Goal: Information Seeking & Learning: Learn about a topic

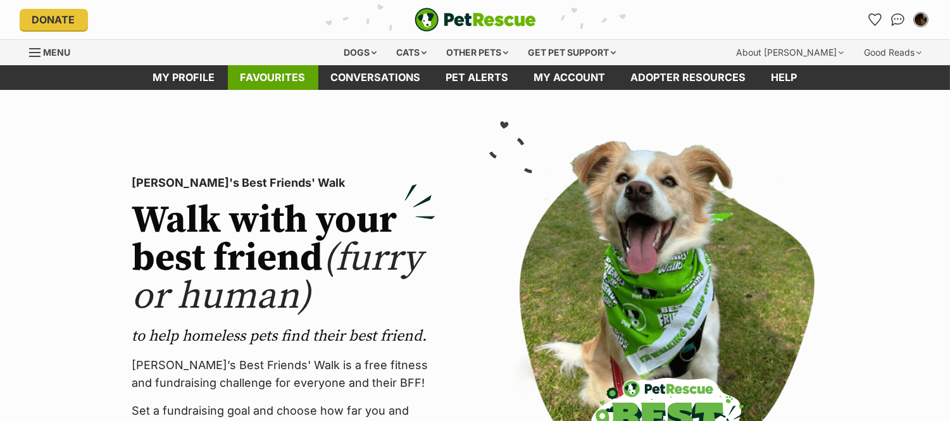
click at [272, 85] on link "Favourites" at bounding box center [273, 77] width 90 height 25
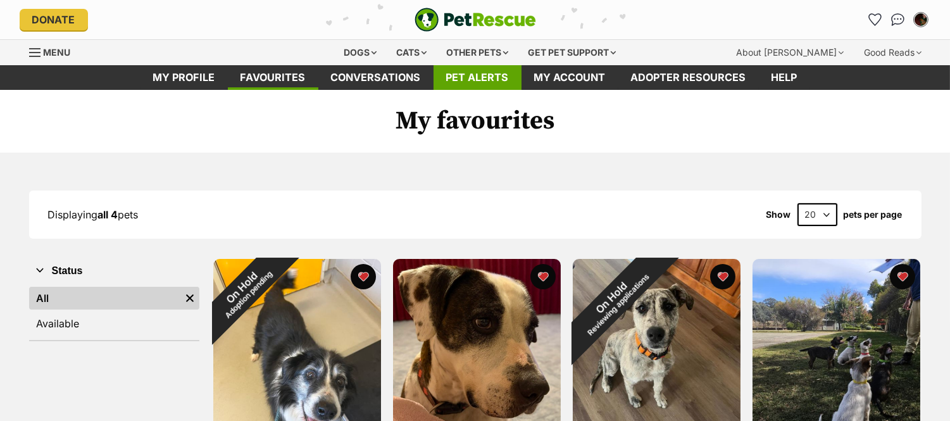
click at [483, 78] on link "Pet alerts" at bounding box center [477, 77] width 88 height 25
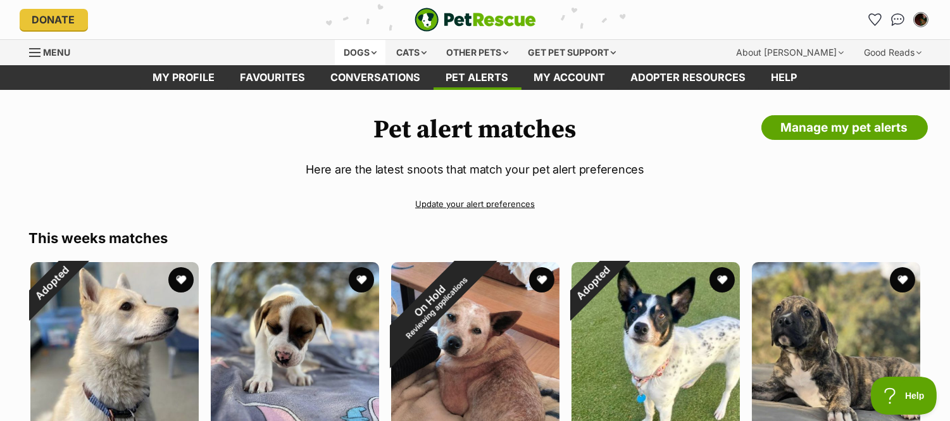
click at [336, 41] on div "Dogs" at bounding box center [360, 52] width 51 height 25
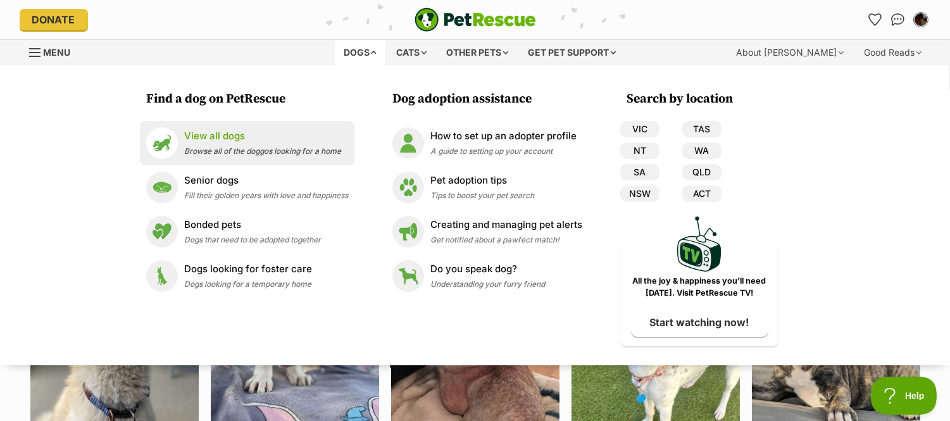
click at [289, 138] on p "View all dogs" at bounding box center [262, 136] width 157 height 15
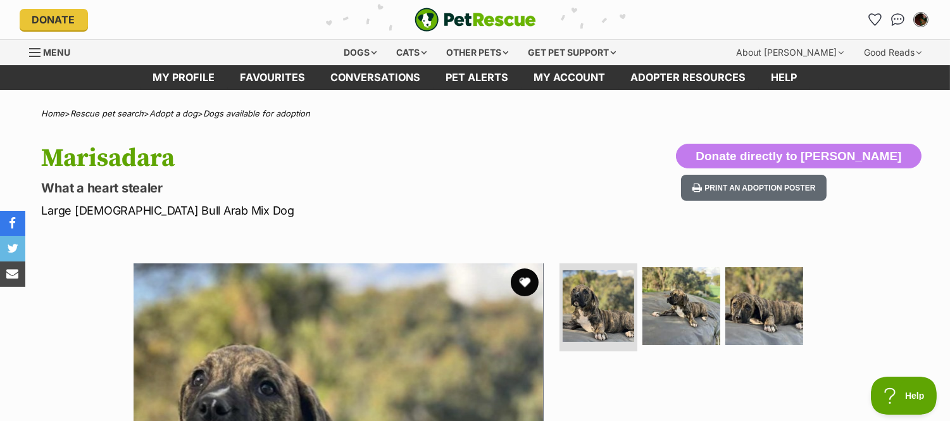
click at [521, 279] on button "favourite" at bounding box center [525, 282] width 28 height 28
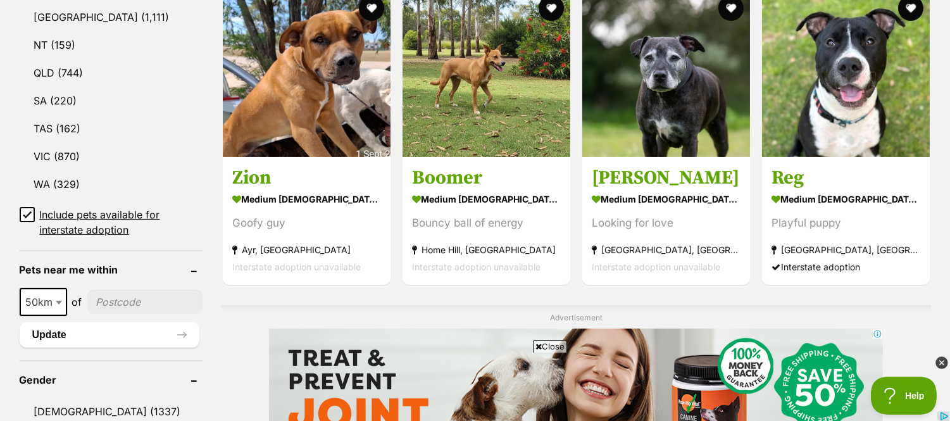
click at [30, 212] on icon at bounding box center [27, 215] width 8 height 6
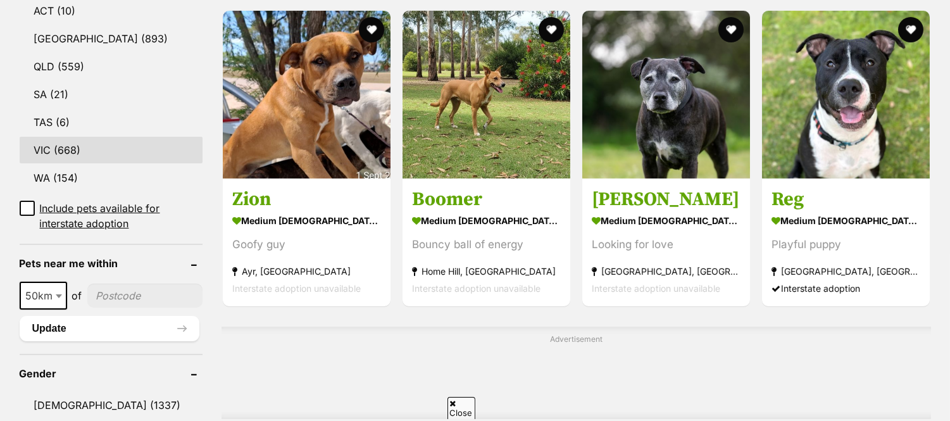
click at [85, 137] on link "VIC (668)" at bounding box center [111, 150] width 183 height 27
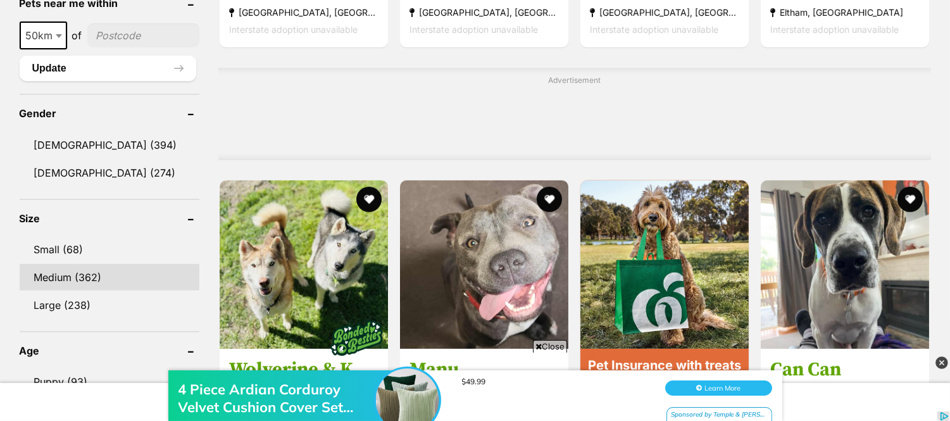
click at [92, 264] on link "Medium (362)" at bounding box center [110, 277] width 180 height 27
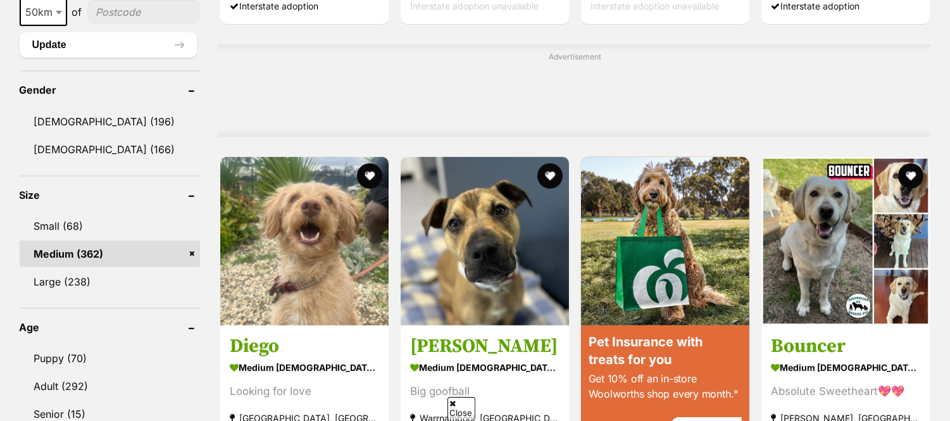
scroll to position [995, 0]
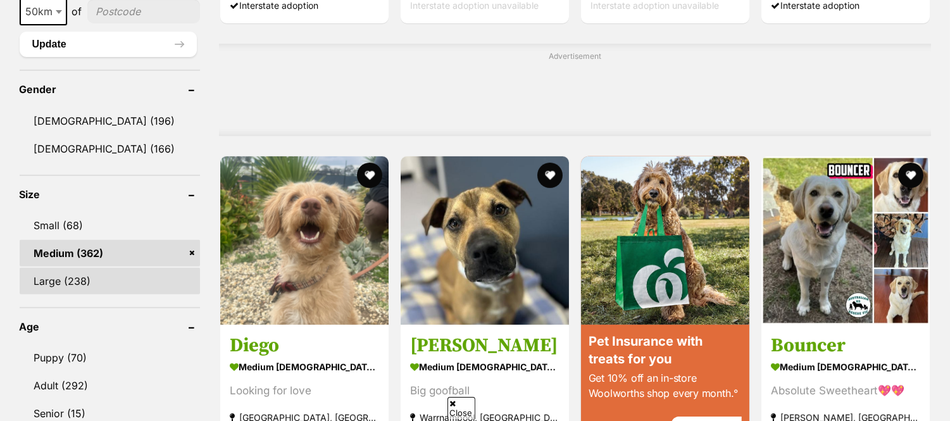
click at [90, 275] on link "Large (238)" at bounding box center [110, 281] width 180 height 27
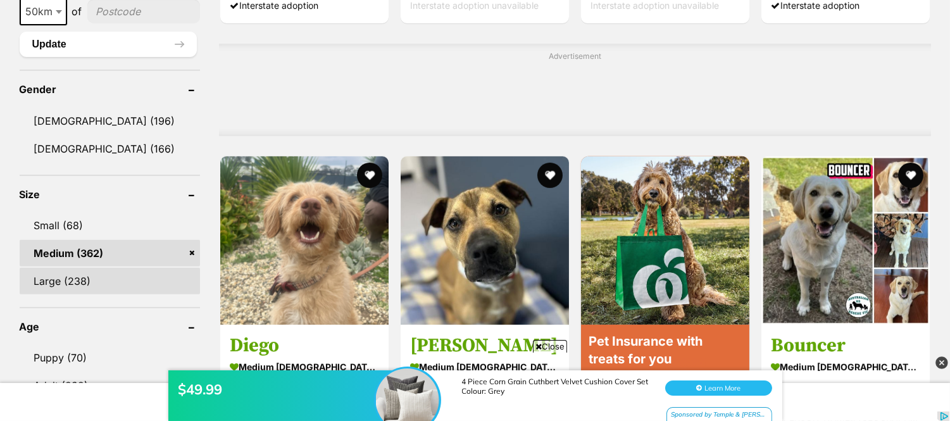
scroll to position [0, 0]
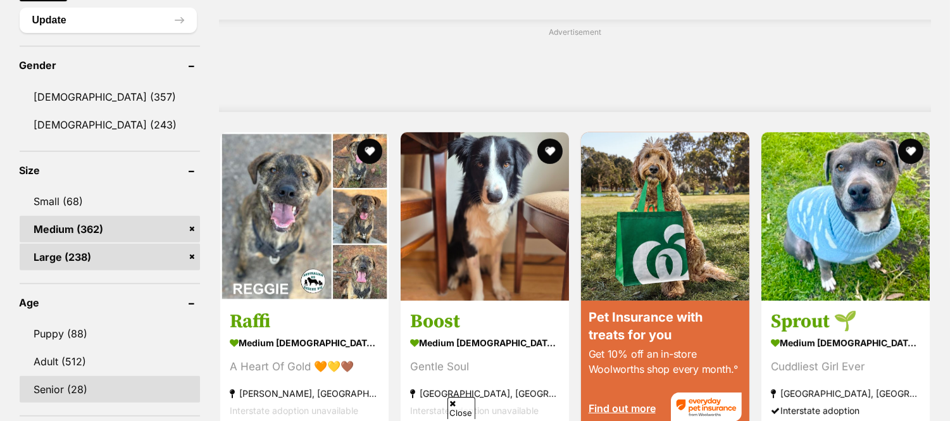
scroll to position [1237, 0]
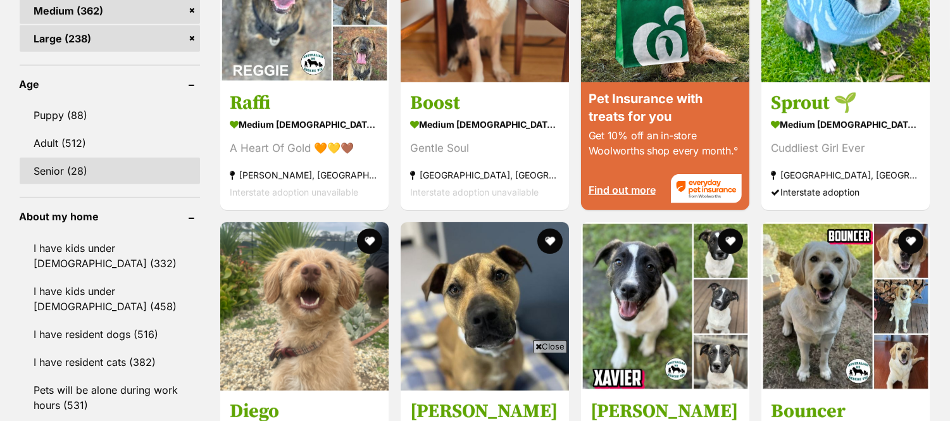
click at [92, 165] on link "Senior (28)" at bounding box center [110, 171] width 180 height 27
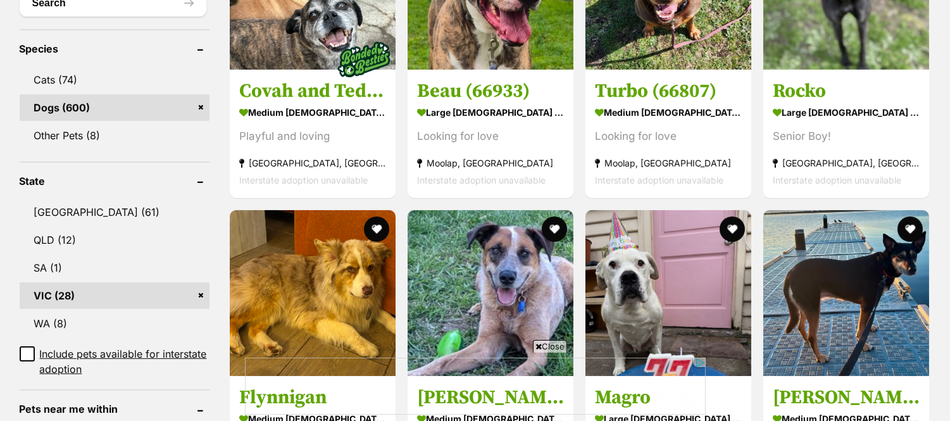
scroll to position [349, 0]
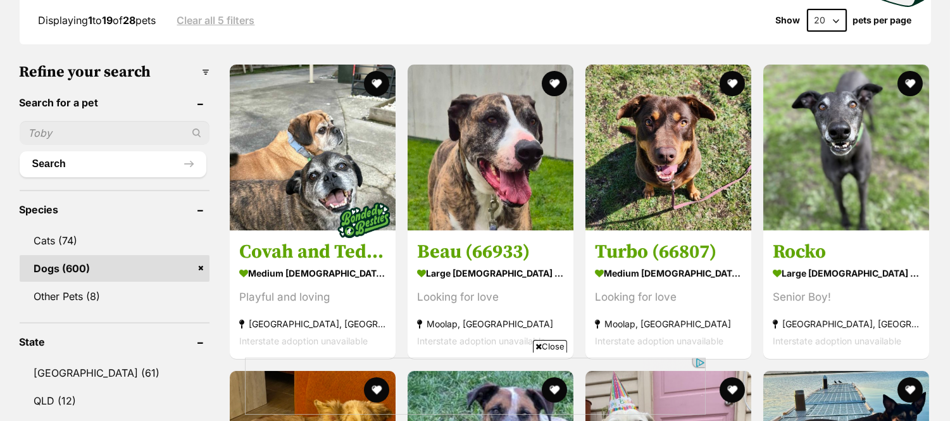
click at [549, 347] on span "Close" at bounding box center [550, 346] width 34 height 13
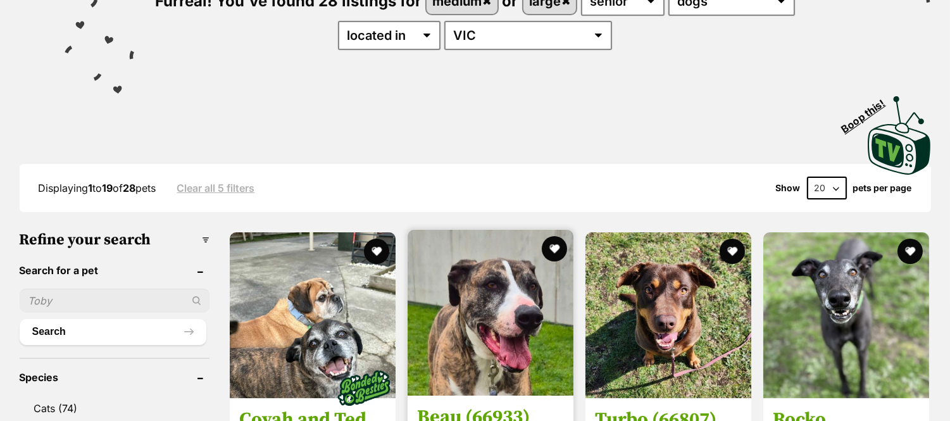
scroll to position [180, 0]
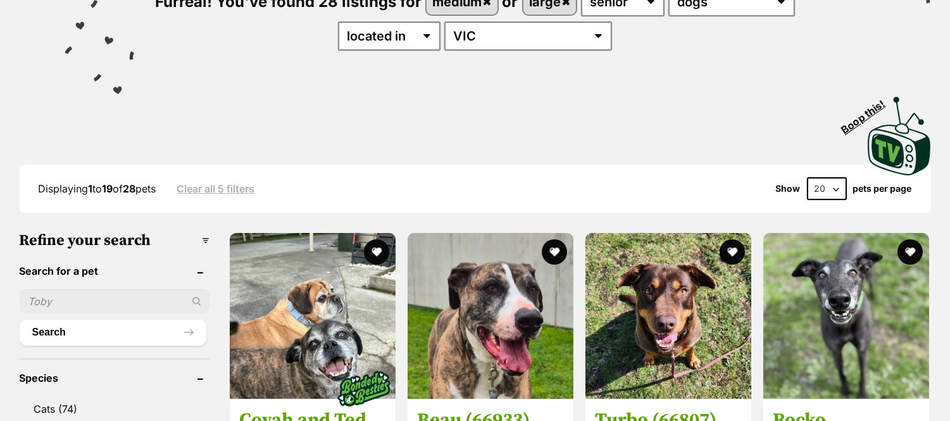
click at [837, 185] on select "20 40 60" at bounding box center [827, 188] width 40 height 23
select select "60"
click at [807, 177] on select "20 40 60" at bounding box center [827, 188] width 40 height 23
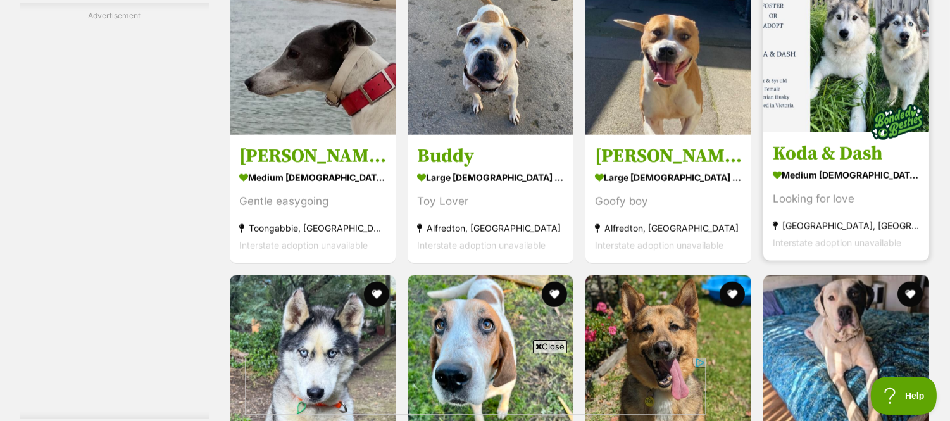
click at [763, 151] on link "Koda & Dash medium female Dog Looking for love Melbourne, VIC Interstate adopti…" at bounding box center [846, 196] width 166 height 128
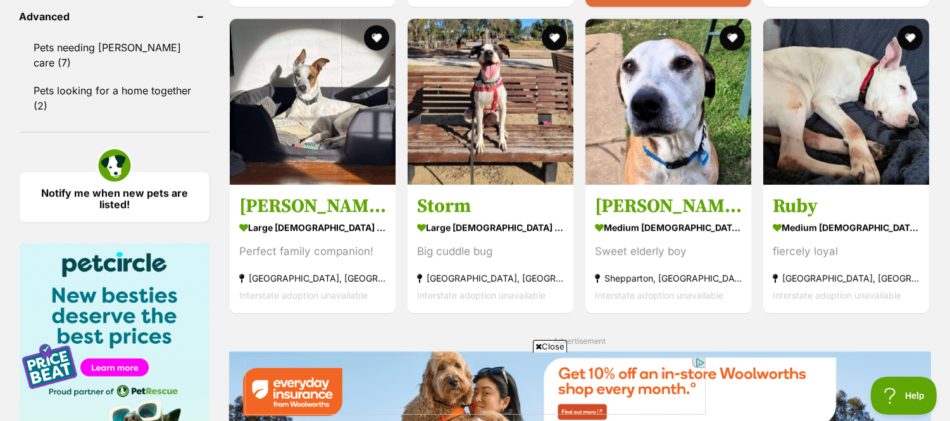
scroll to position [1614, 0]
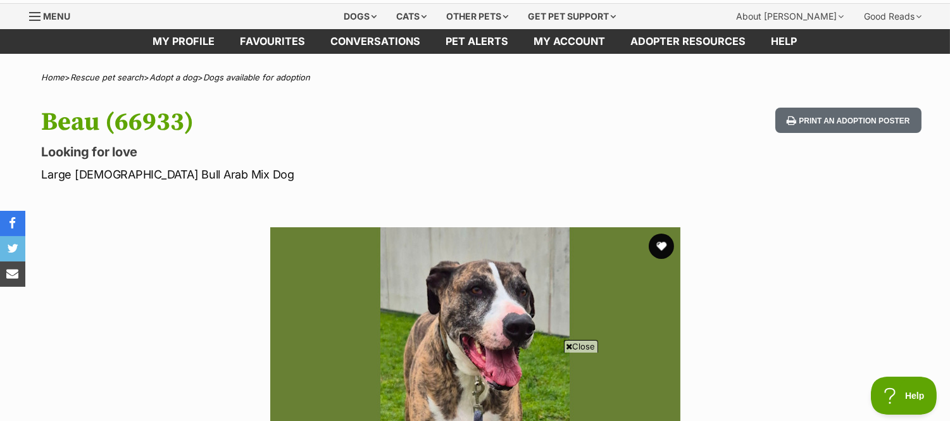
scroll to position [35, 0]
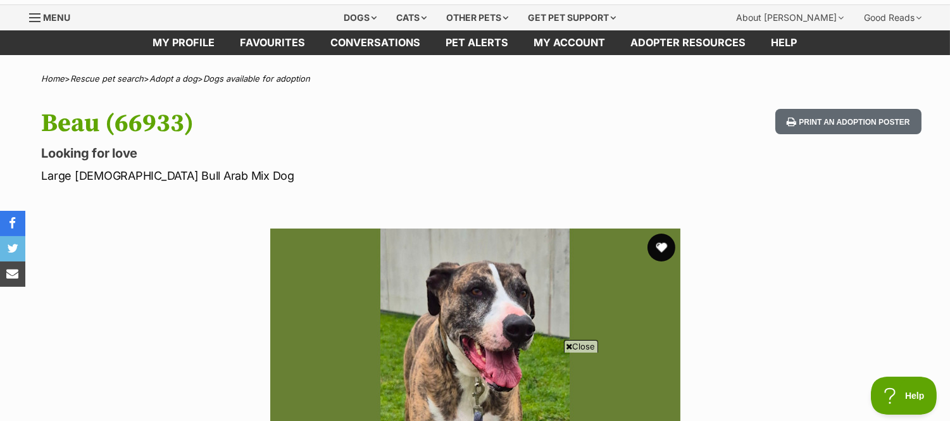
click at [669, 247] on button "favourite" at bounding box center [661, 248] width 28 height 28
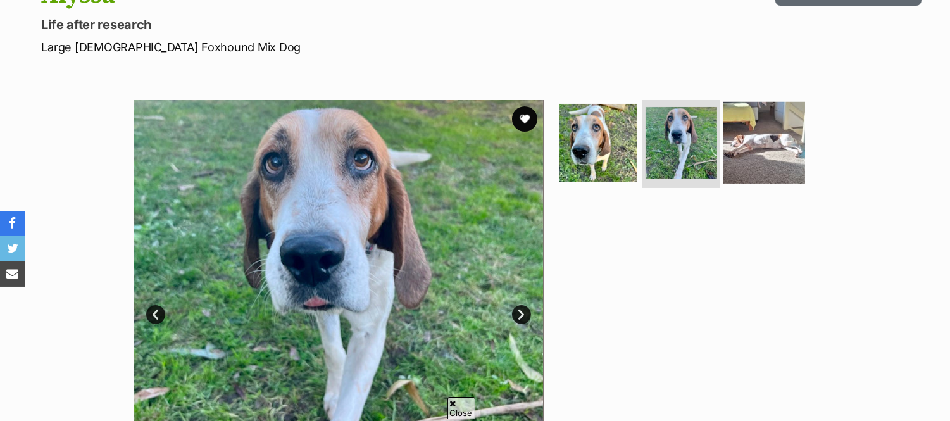
click at [763, 151] on img at bounding box center [764, 142] width 82 height 82
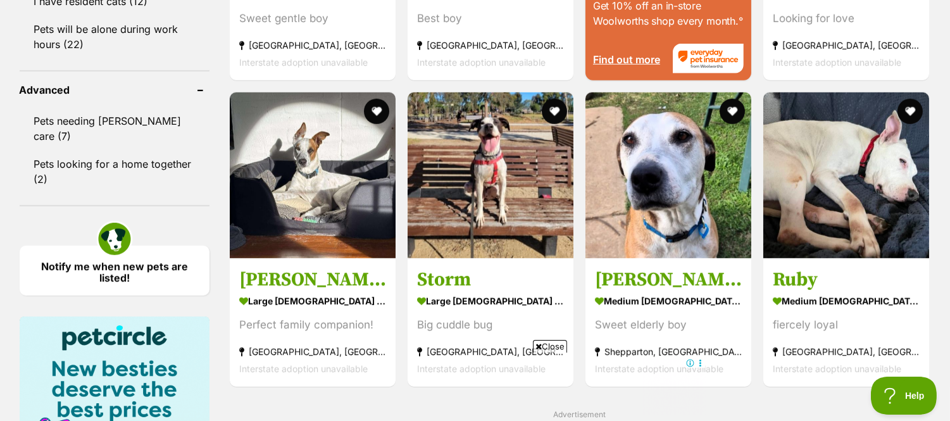
scroll to position [1548, 0]
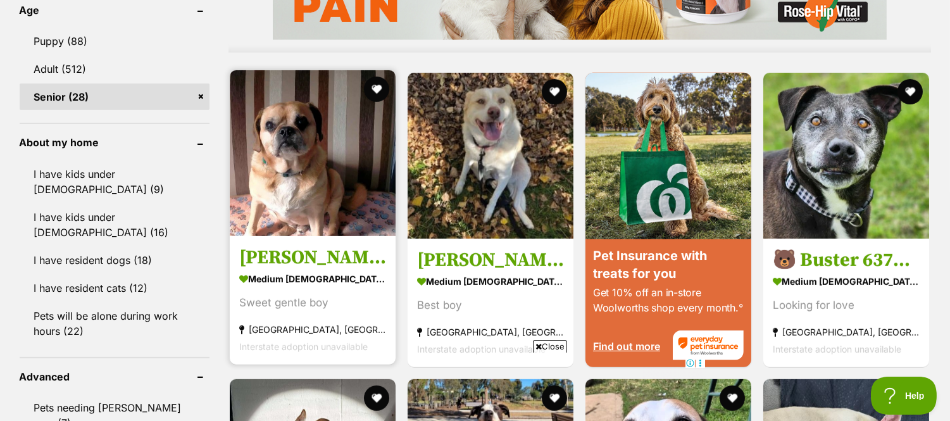
click at [352, 118] on img at bounding box center [313, 153] width 166 height 166
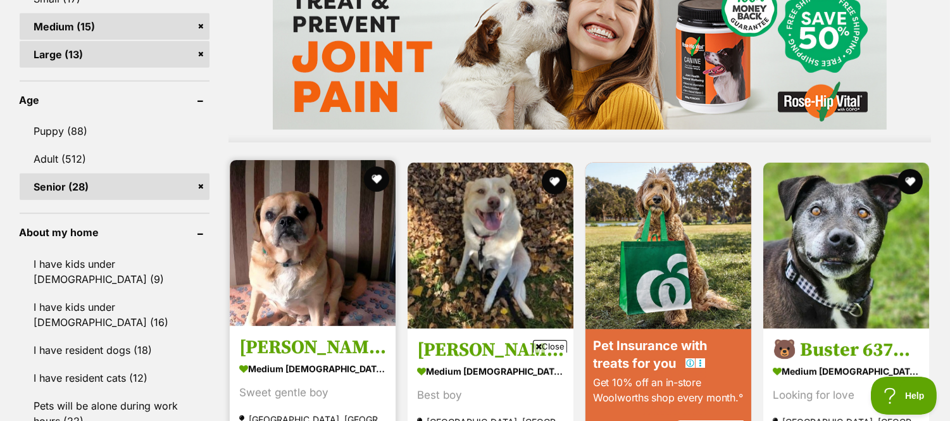
scroll to position [1164, 0]
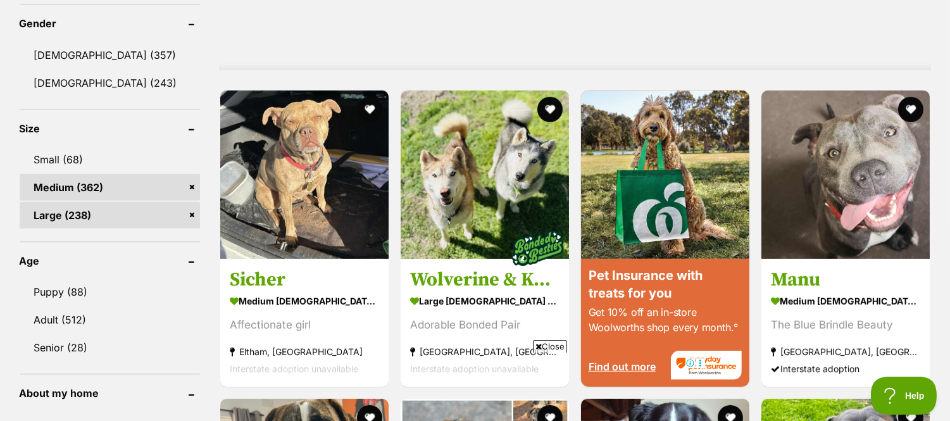
scroll to position [1061, 0]
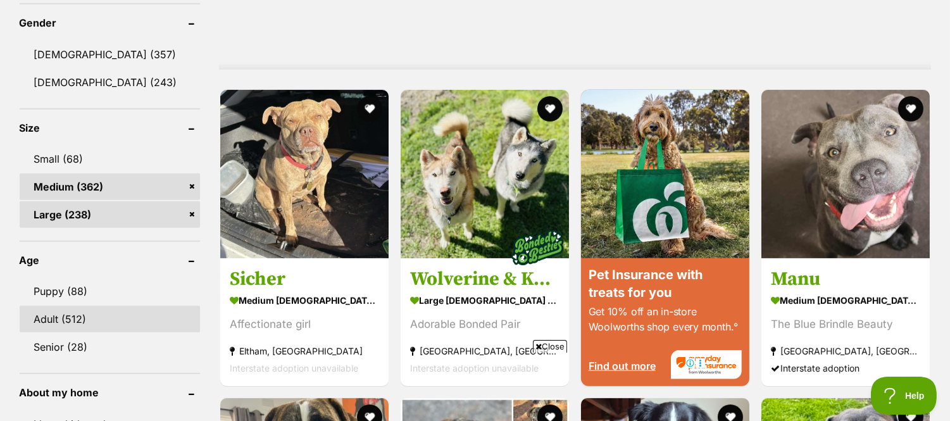
click at [78, 312] on link "Adult (512)" at bounding box center [110, 319] width 180 height 27
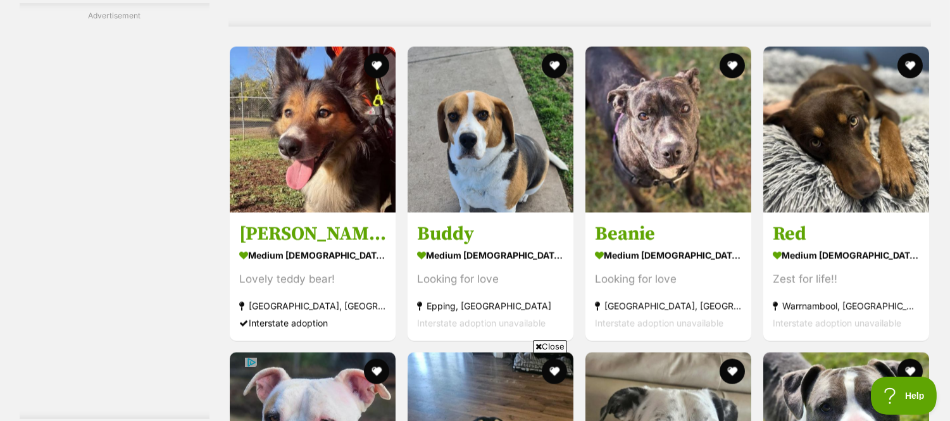
scroll to position [3846, 0]
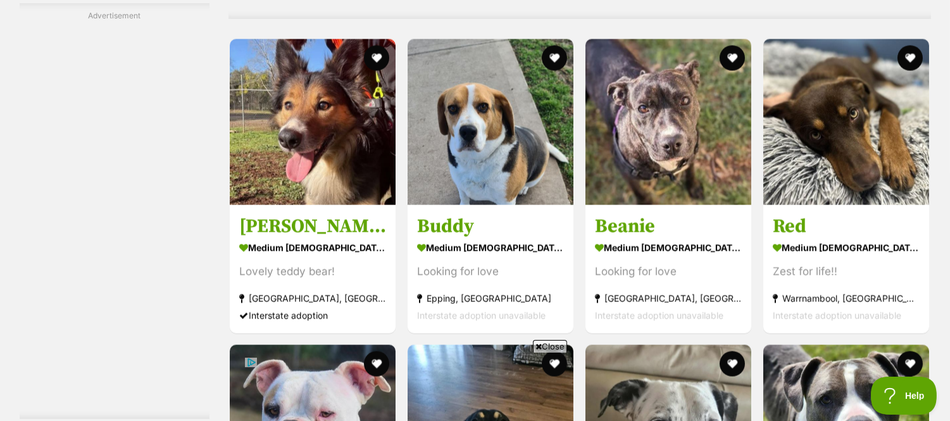
drag, startPoint x: 819, startPoint y: 109, endPoint x: 652, endPoint y: -85, distance: 256.2
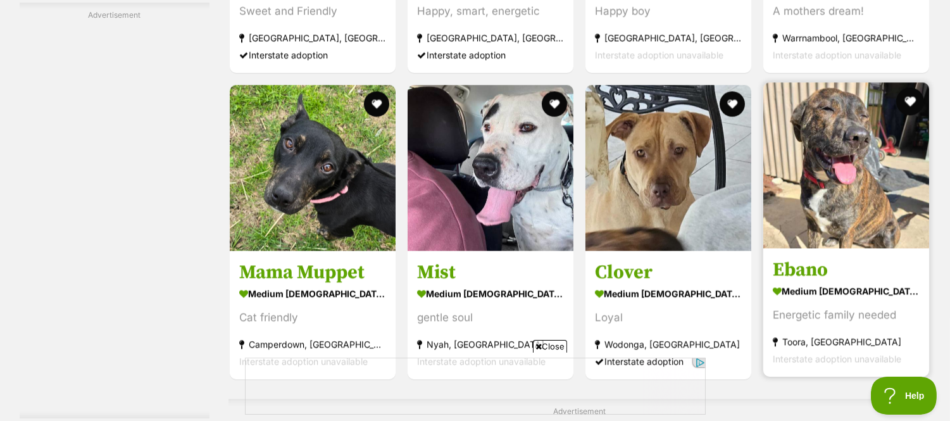
scroll to position [0, 0]
click at [913, 111] on button "favourite" at bounding box center [911, 101] width 28 height 28
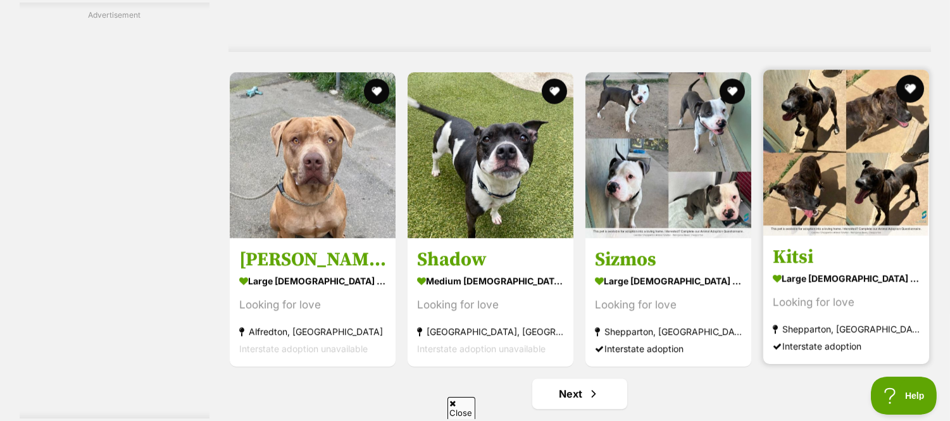
click at [909, 93] on button "favourite" at bounding box center [911, 89] width 28 height 28
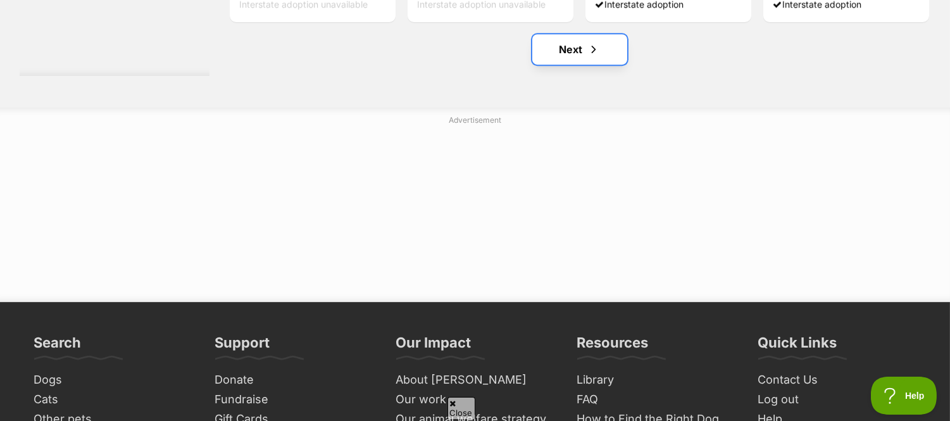
click at [602, 60] on link "Next" at bounding box center [579, 49] width 95 height 30
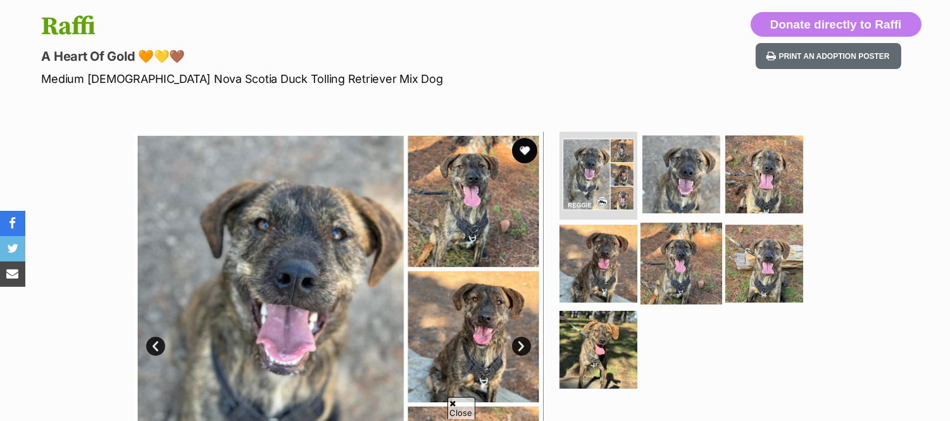
click at [711, 268] on img at bounding box center [681, 264] width 82 height 82
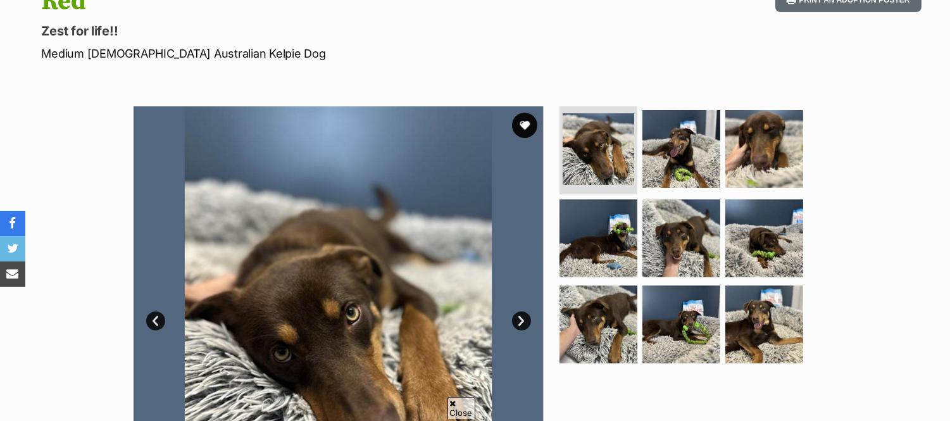
click at [721, 344] on ul at bounding box center [686, 238] width 259 height 265
click at [747, 327] on img at bounding box center [764, 324] width 82 height 82
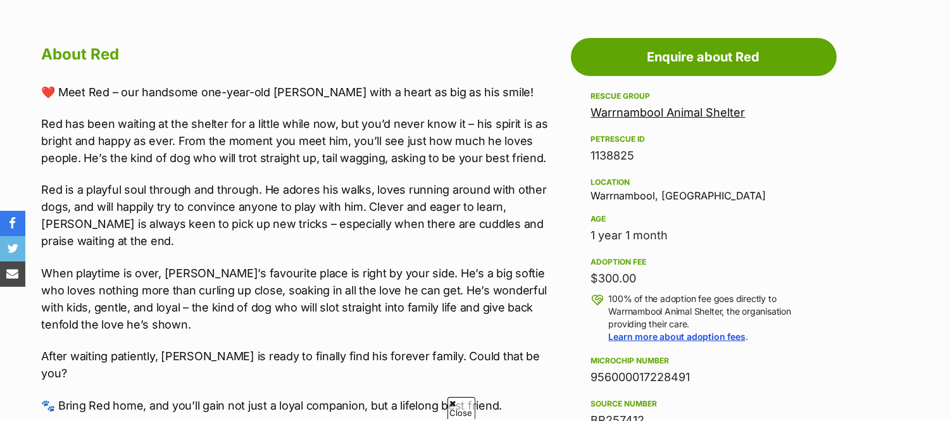
scroll to position [787, 0]
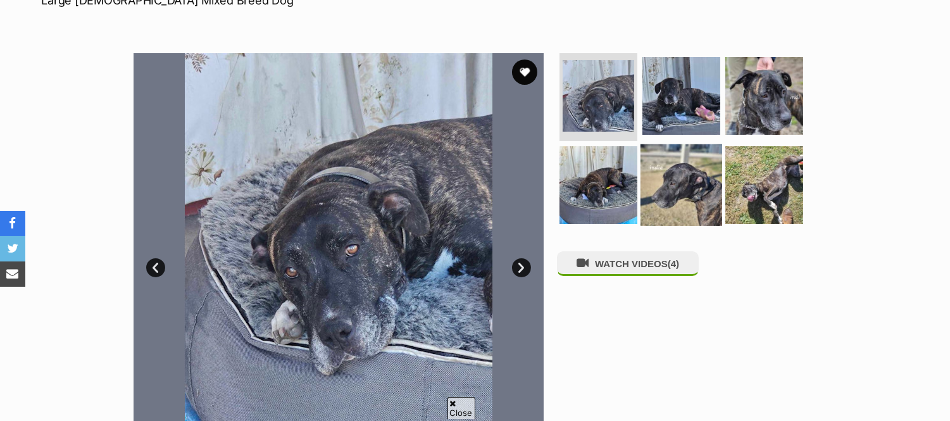
click at [691, 179] on img at bounding box center [681, 185] width 82 height 82
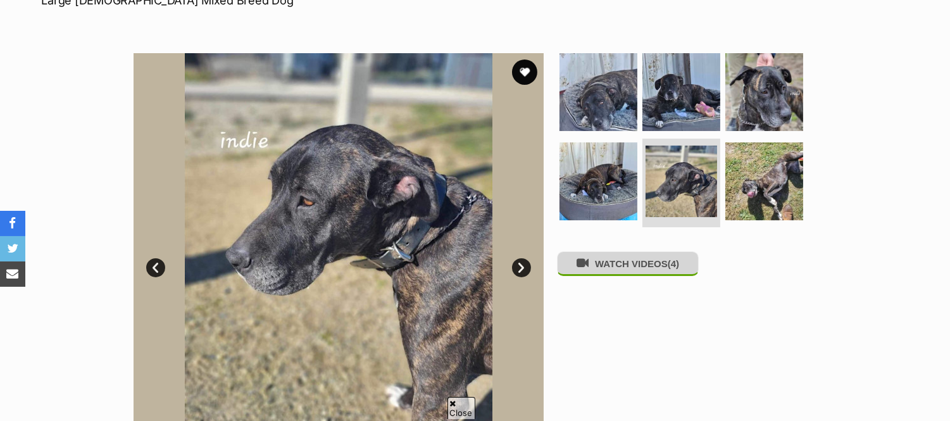
click at [656, 272] on button "WATCH VIDEOS (4)" at bounding box center [628, 263] width 142 height 25
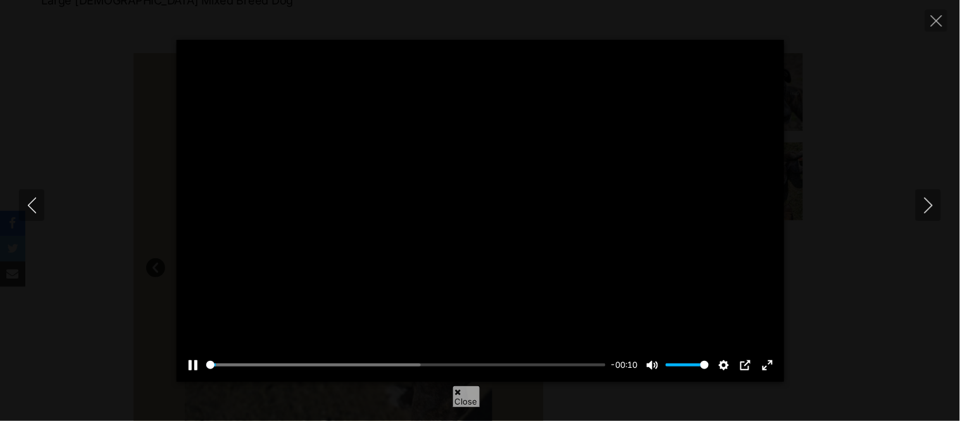
type input "2.4"
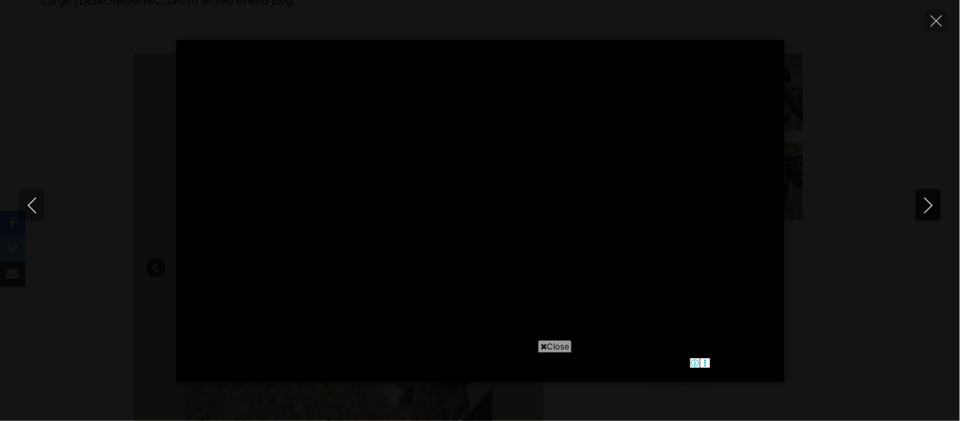
click at [937, 213] on icon "Next" at bounding box center [929, 205] width 16 height 16
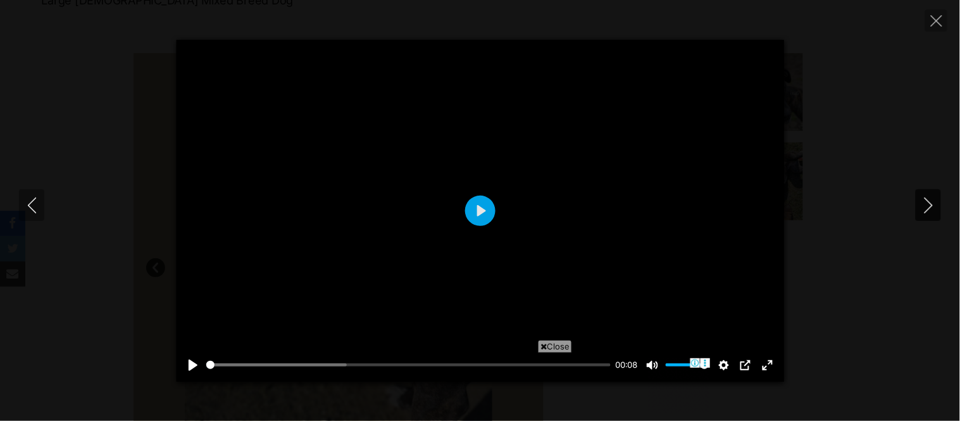
type input "100"
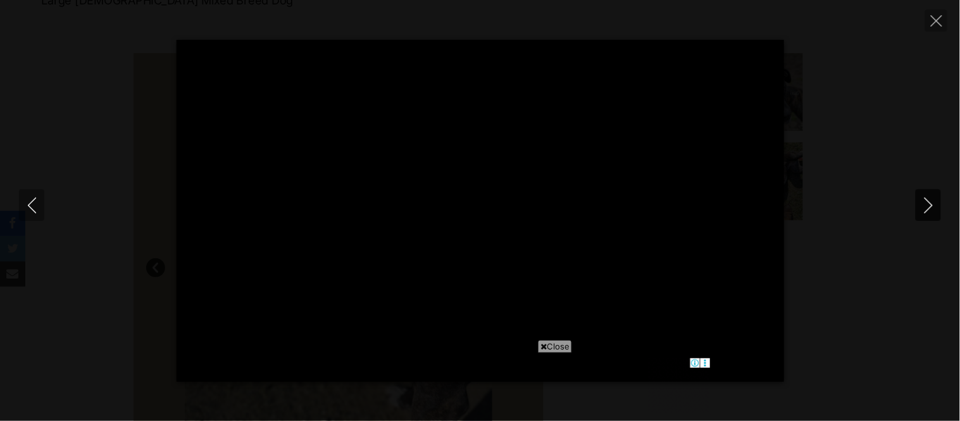
click at [937, 213] on icon "Next" at bounding box center [929, 205] width 16 height 16
type input "23.98"
click at [937, 213] on icon "Next" at bounding box center [929, 205] width 16 height 16
type input "11.22"
click at [896, 337] on div "Pause Play % buffered 00:00 -00:06 Unmute Mute Disable captions Enable captions…" at bounding box center [480, 211] width 960 height 342
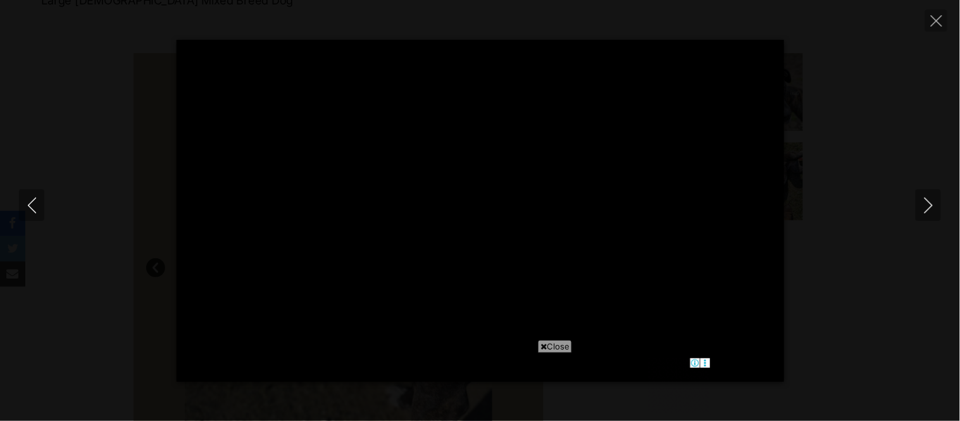
type input "24.21"
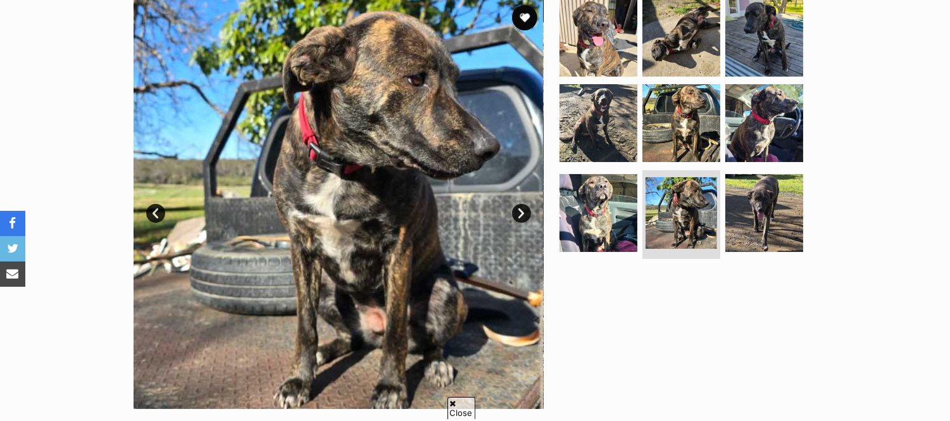
click at [624, 209] on img at bounding box center [598, 213] width 78 height 78
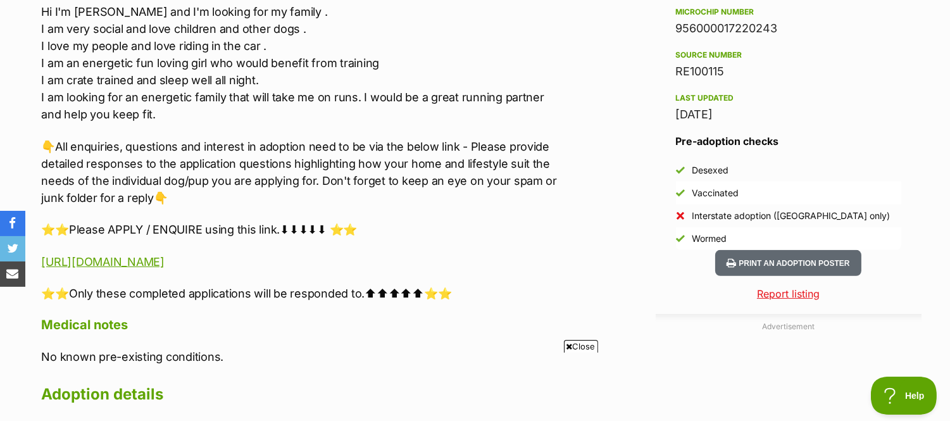
scroll to position [1021, 0]
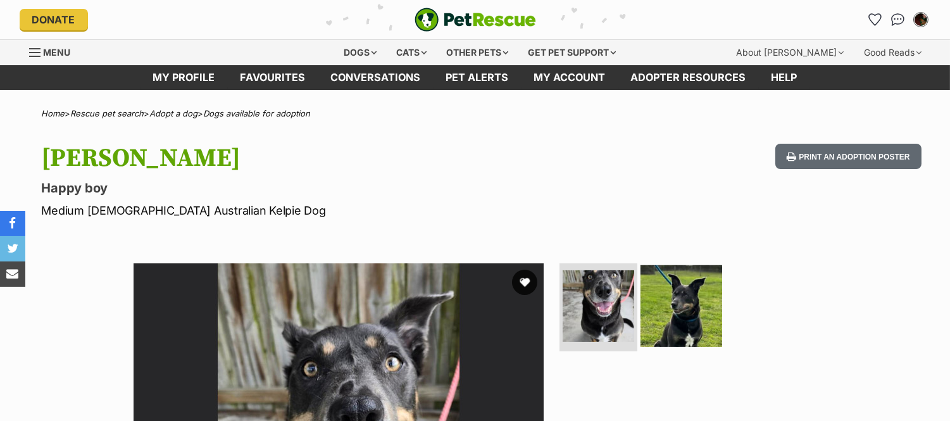
click at [681, 294] on img at bounding box center [681, 306] width 82 height 82
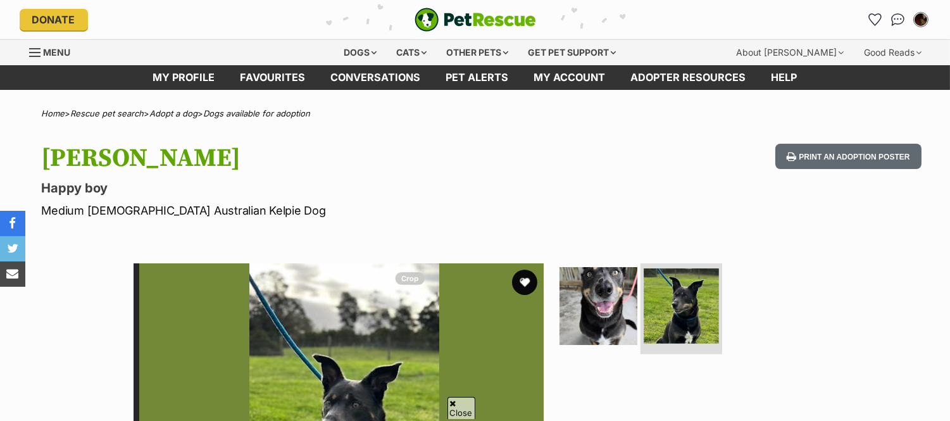
scroll to position [215, 0]
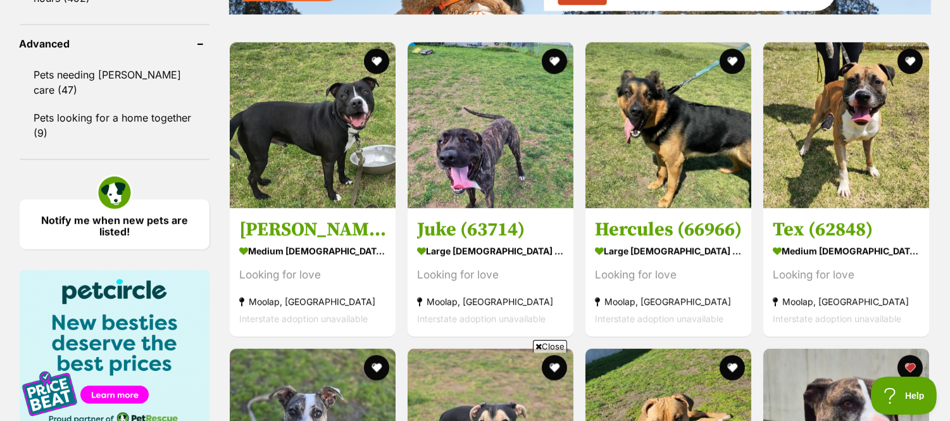
scroll to position [1645, 0]
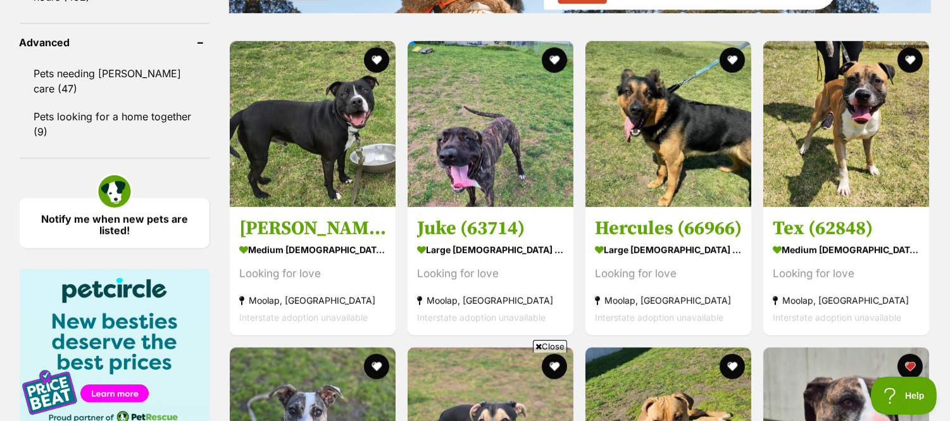
click at [542, 345] on span "Close" at bounding box center [550, 346] width 34 height 13
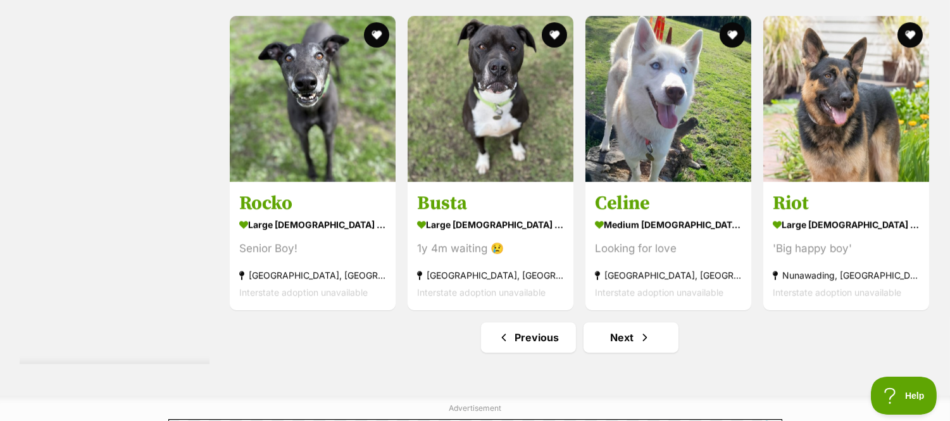
scroll to position [6577, 0]
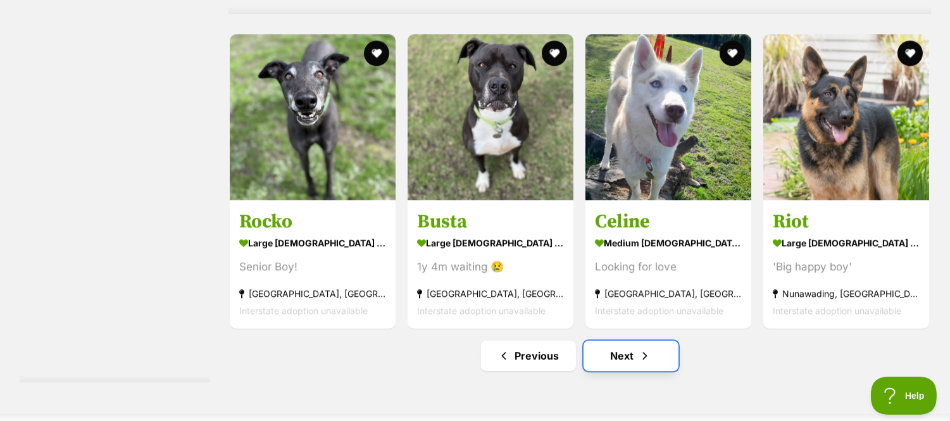
click at [639, 358] on span "Next page" at bounding box center [645, 355] width 13 height 15
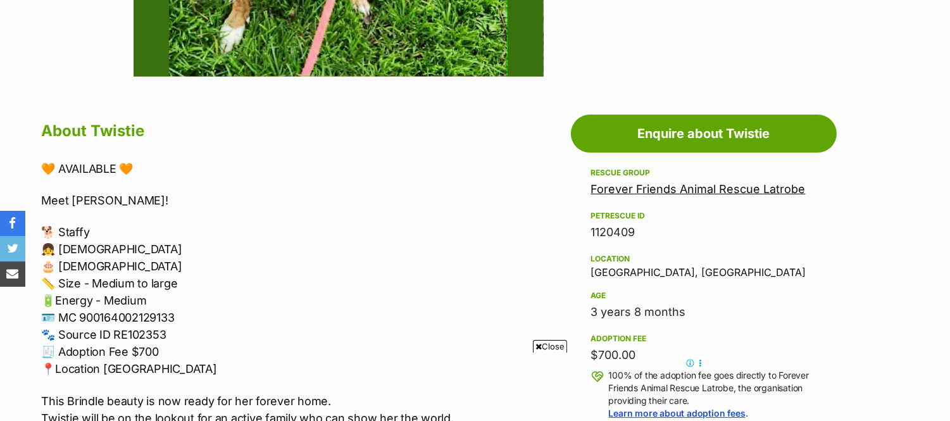
scroll to position [792, 0]
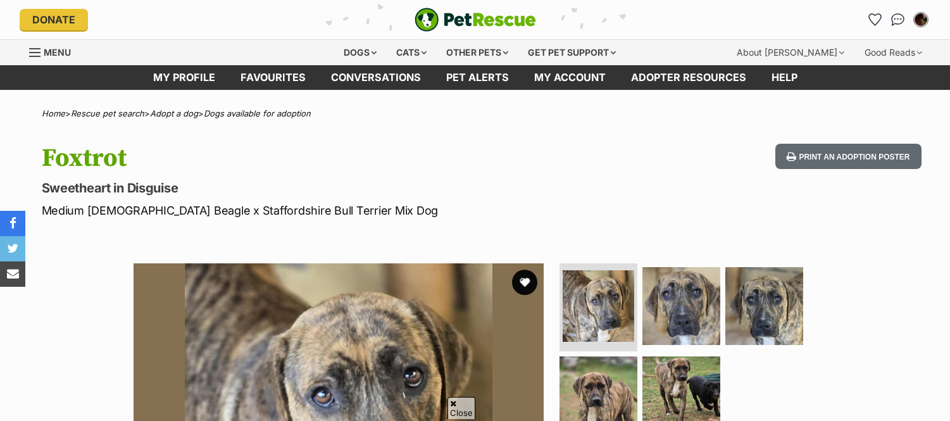
click at [704, 356] on img at bounding box center [681, 395] width 78 height 78
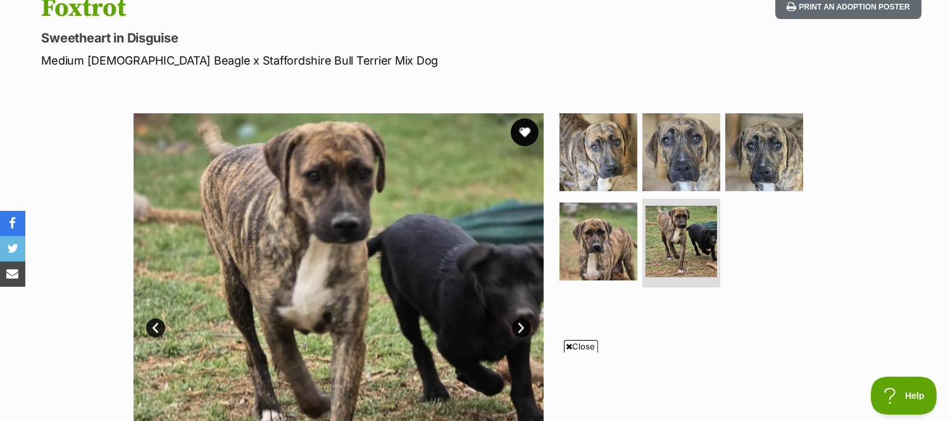
click at [523, 127] on button "favourite" at bounding box center [525, 132] width 28 height 28
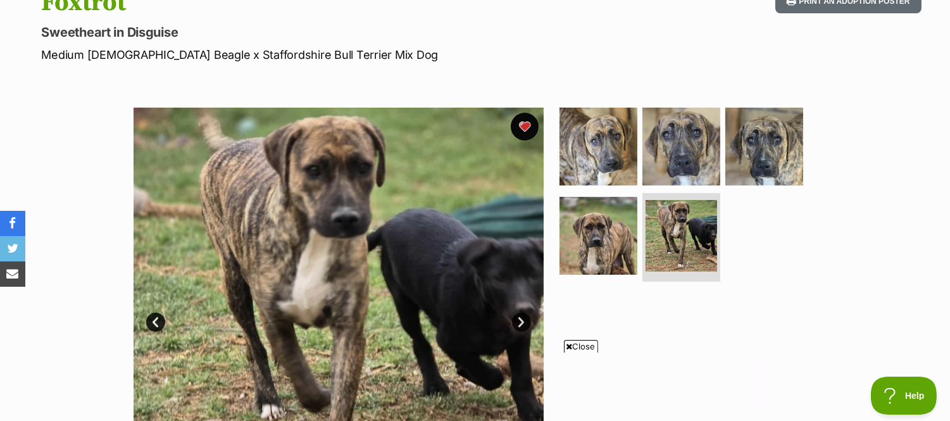
scroll to position [155, 0]
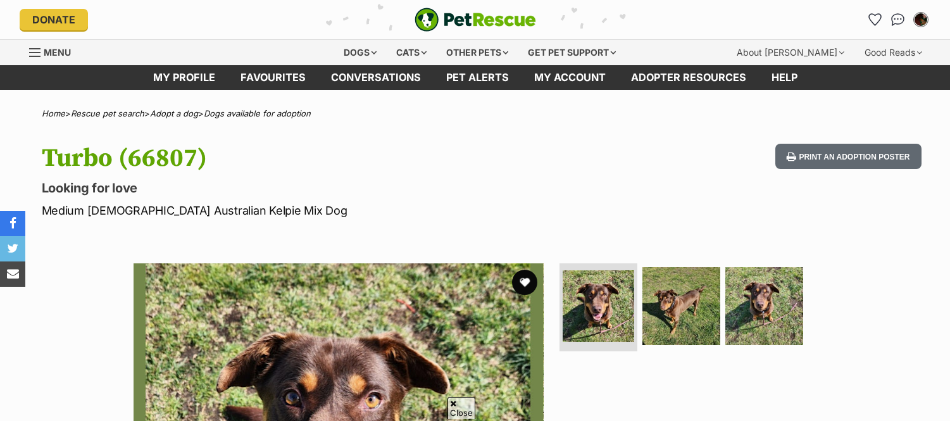
click at [780, 267] on img at bounding box center [764, 306] width 78 height 78
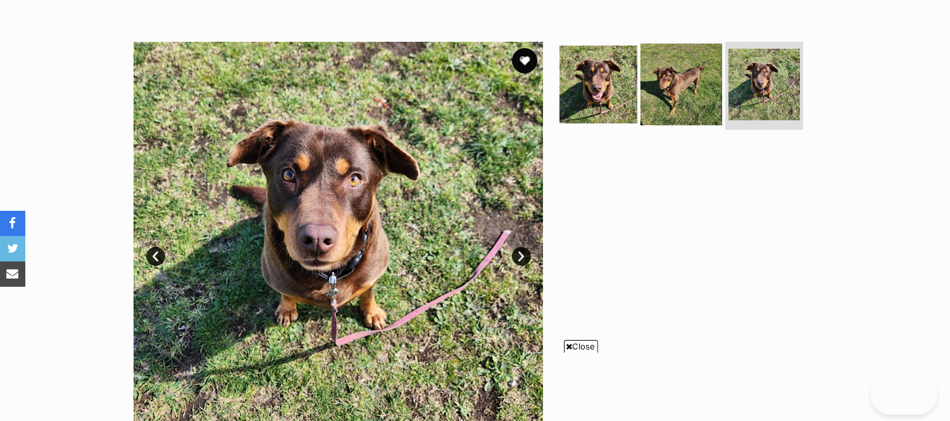
click at [688, 51] on img at bounding box center [681, 84] width 82 height 82
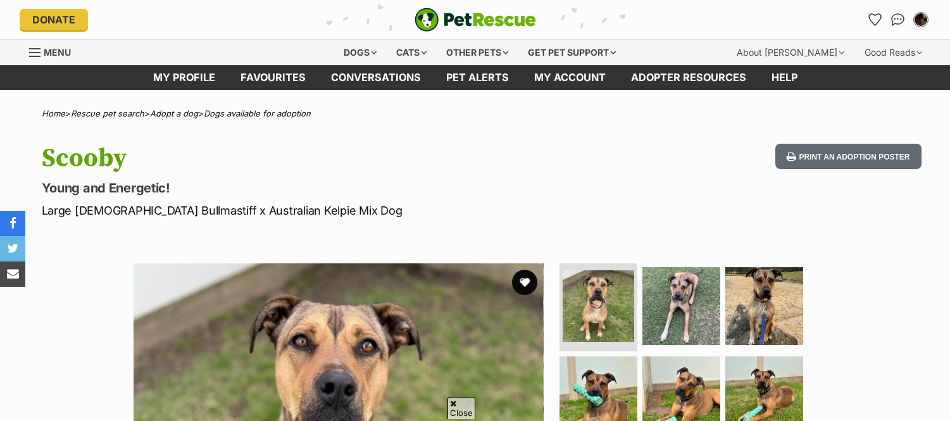
scroll to position [142, 0]
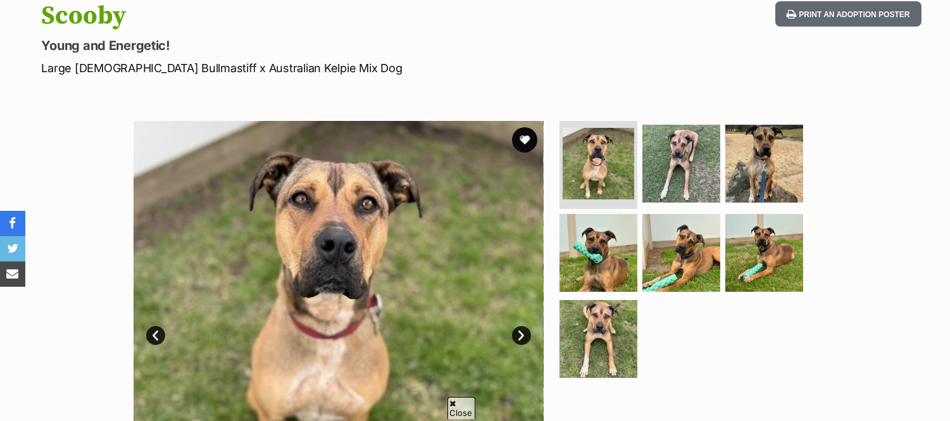
click at [655, 235] on img at bounding box center [681, 253] width 78 height 78
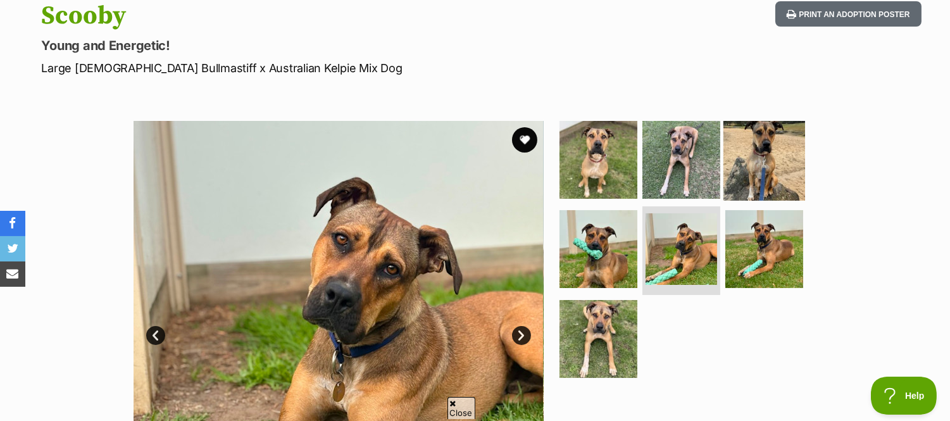
scroll to position [0, 0]
click at [723, 137] on img at bounding box center [764, 159] width 82 height 82
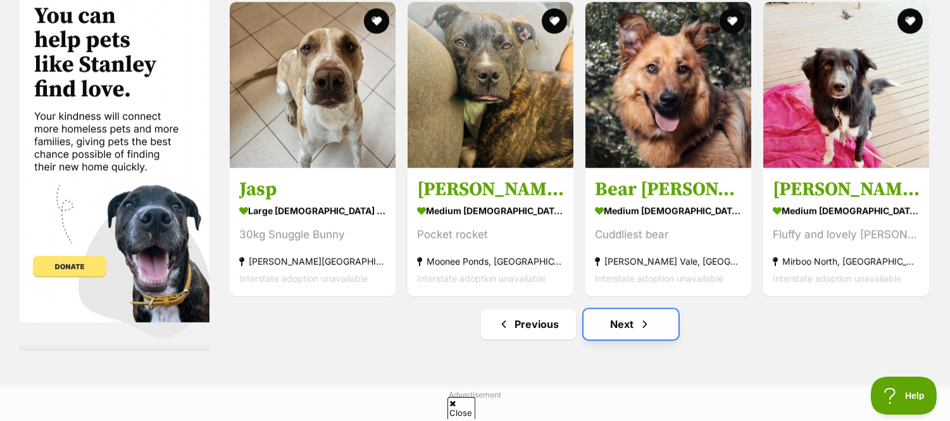
click at [646, 326] on span "Next page" at bounding box center [645, 323] width 13 height 15
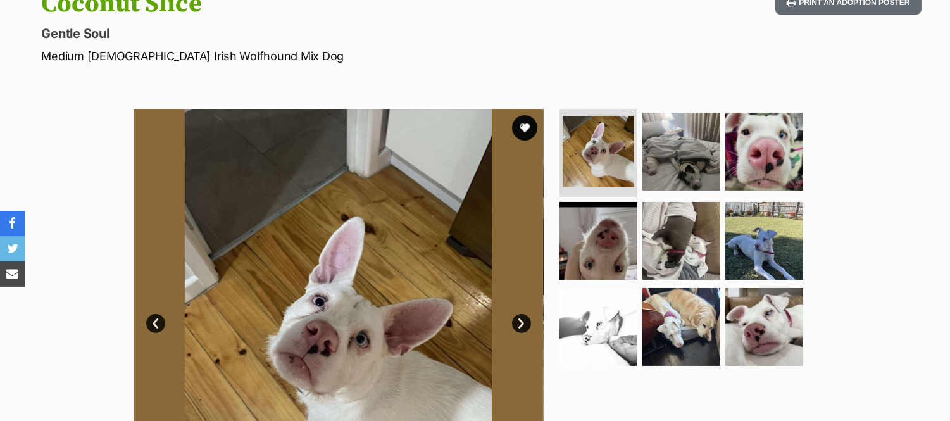
click at [756, 149] on img at bounding box center [764, 152] width 78 height 78
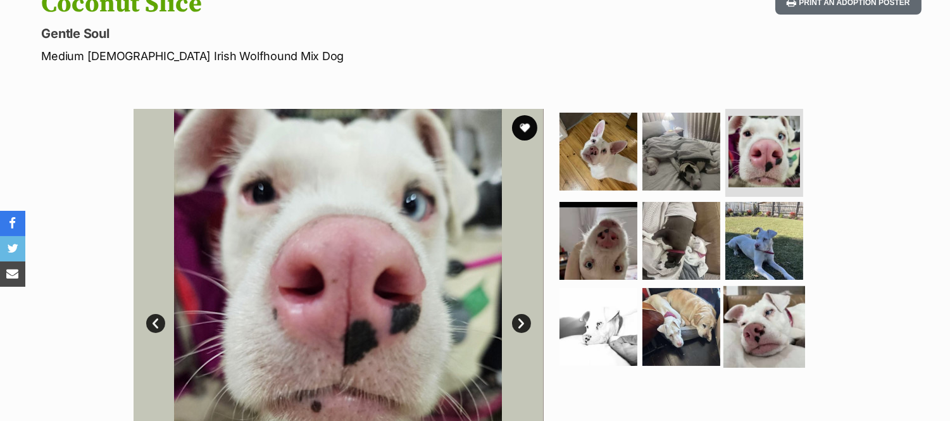
click at [735, 332] on img at bounding box center [764, 327] width 82 height 82
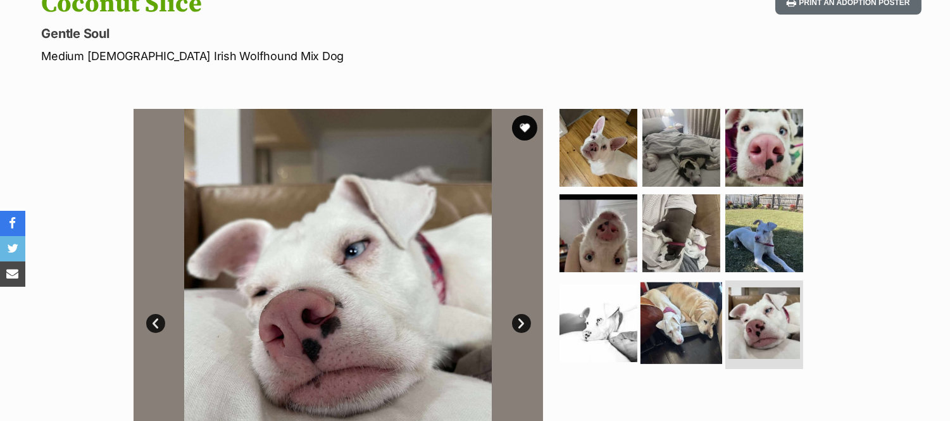
click at [694, 332] on img at bounding box center [681, 323] width 82 height 82
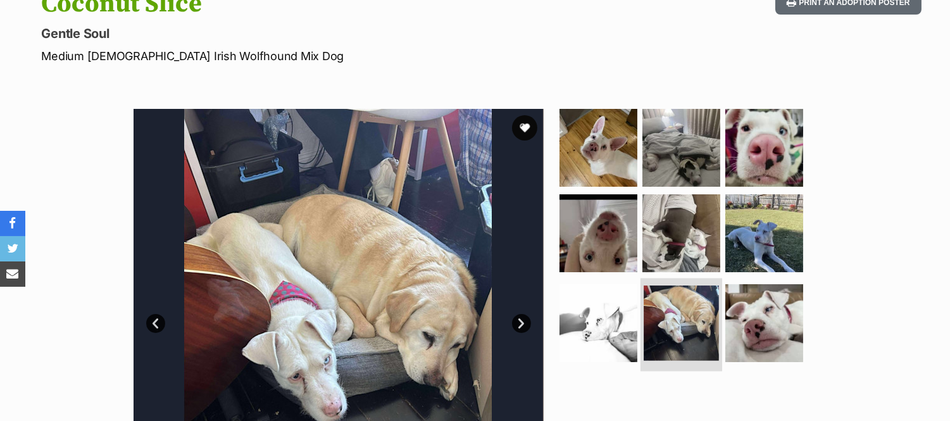
scroll to position [235, 0]
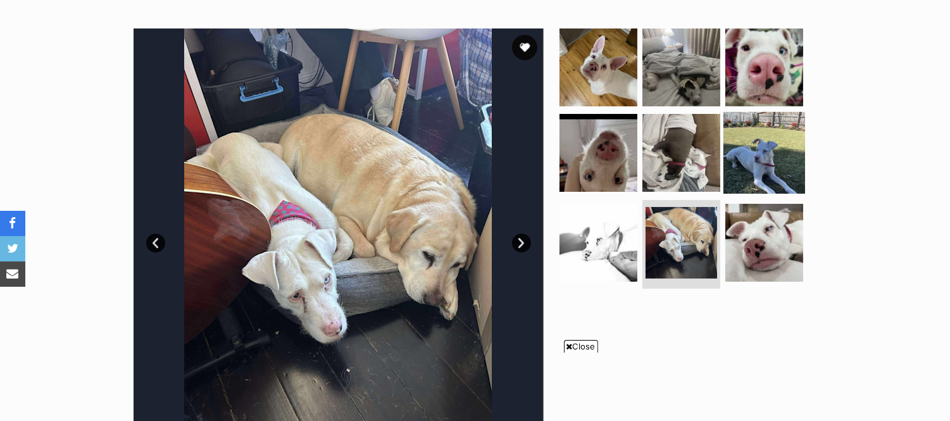
click at [741, 140] on img at bounding box center [764, 153] width 82 height 82
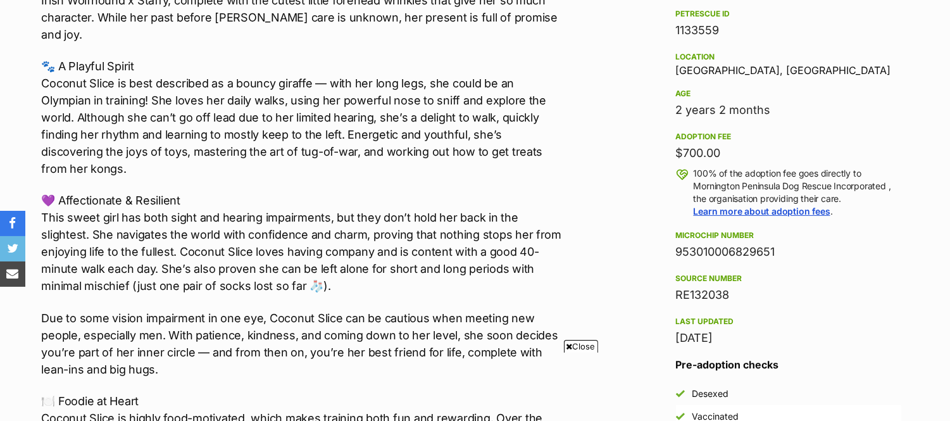
scroll to position [817, 0]
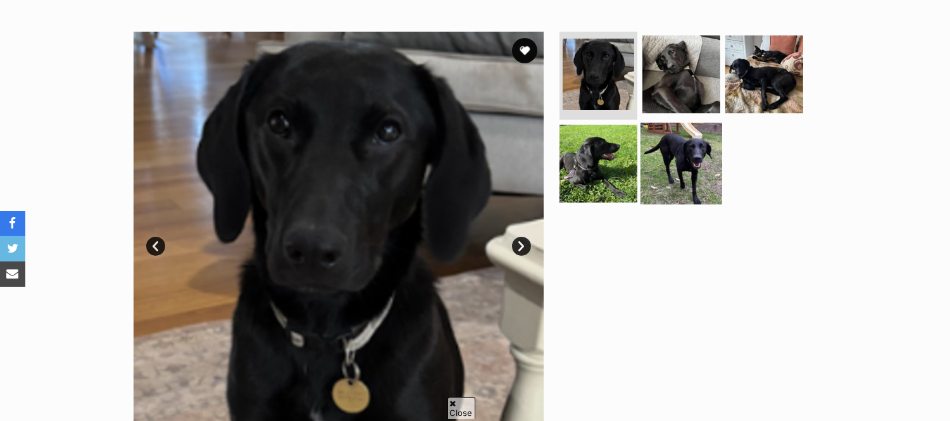
drag, startPoint x: 0, startPoint y: 0, endPoint x: 702, endPoint y: 170, distance: 722.6
click at [702, 170] on img at bounding box center [681, 164] width 82 height 82
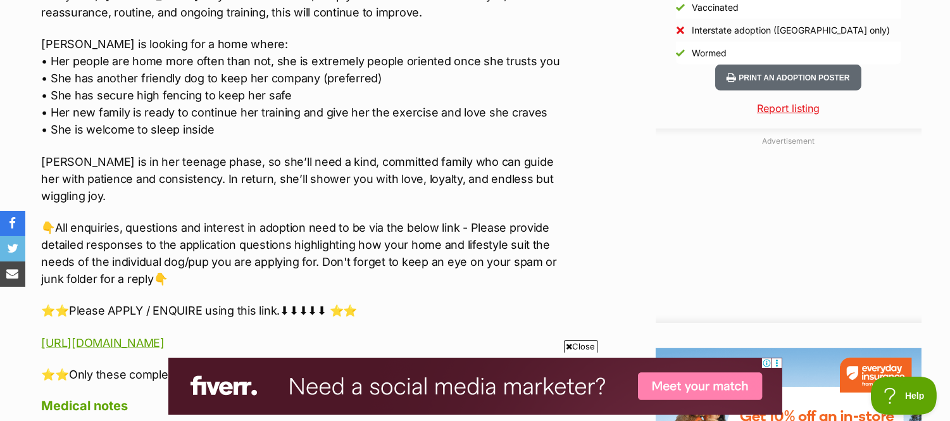
scroll to position [1210, 0]
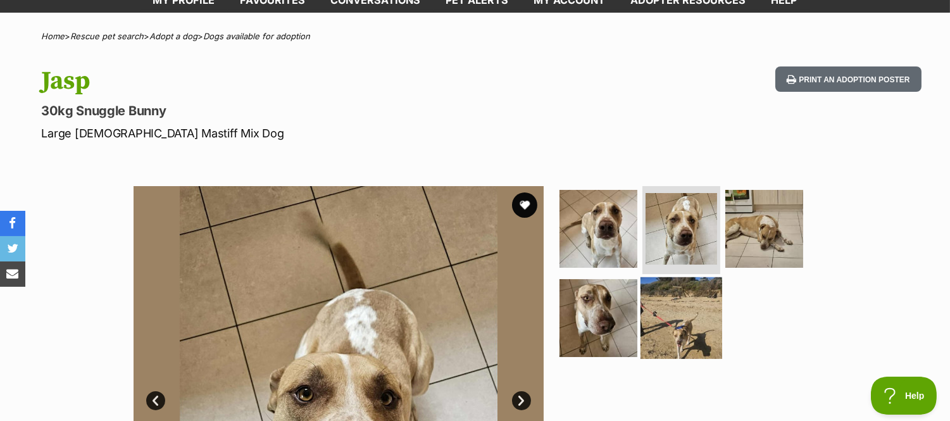
click at [671, 323] on img at bounding box center [681, 318] width 82 height 82
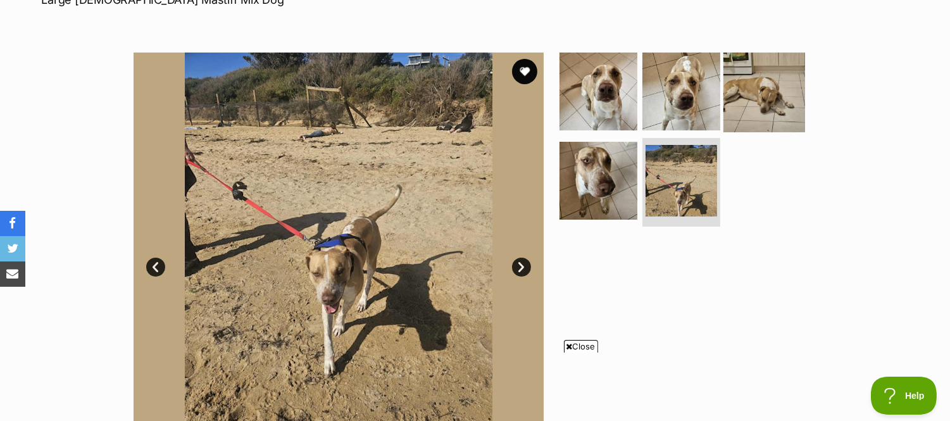
click at [785, 84] on img at bounding box center [764, 91] width 82 height 82
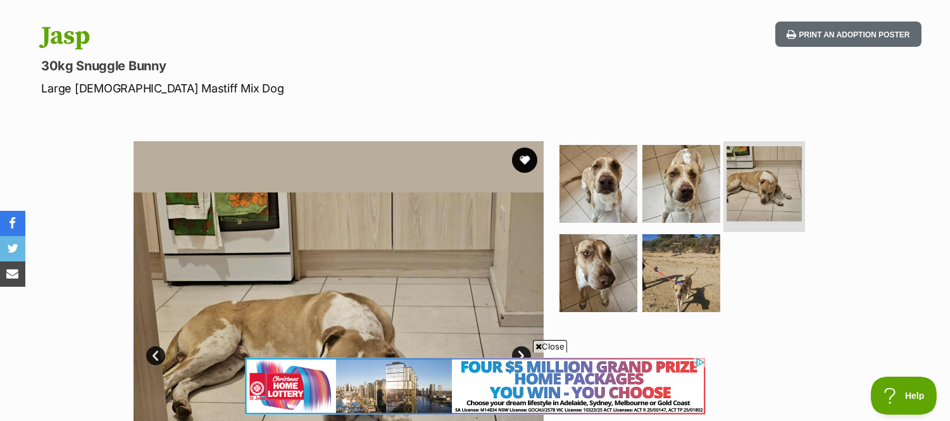
scroll to position [121, 0]
click at [524, 161] on button "favourite" at bounding box center [525, 161] width 28 height 28
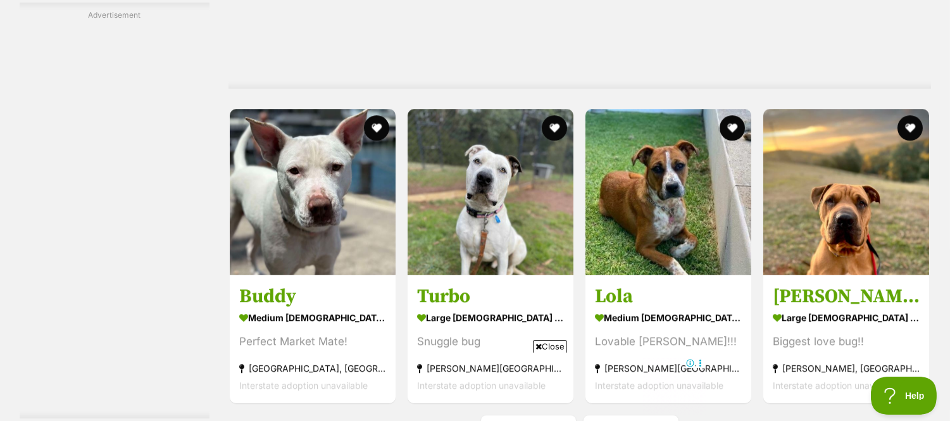
scroll to position [6882, 0]
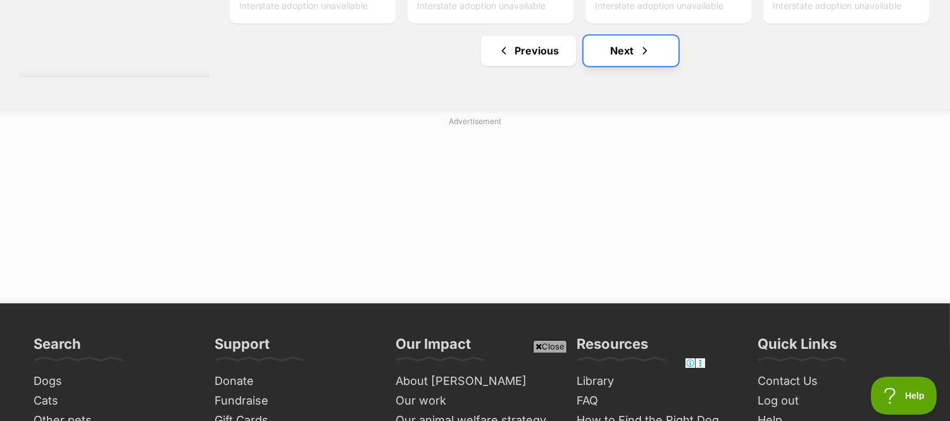
click at [640, 53] on span "Next page" at bounding box center [645, 50] width 13 height 15
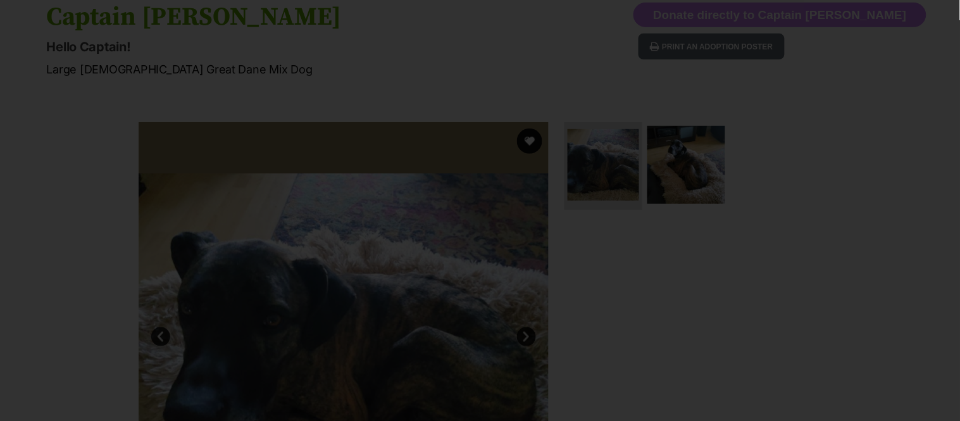
click at [676, 184] on img at bounding box center [686, 165] width 78 height 78
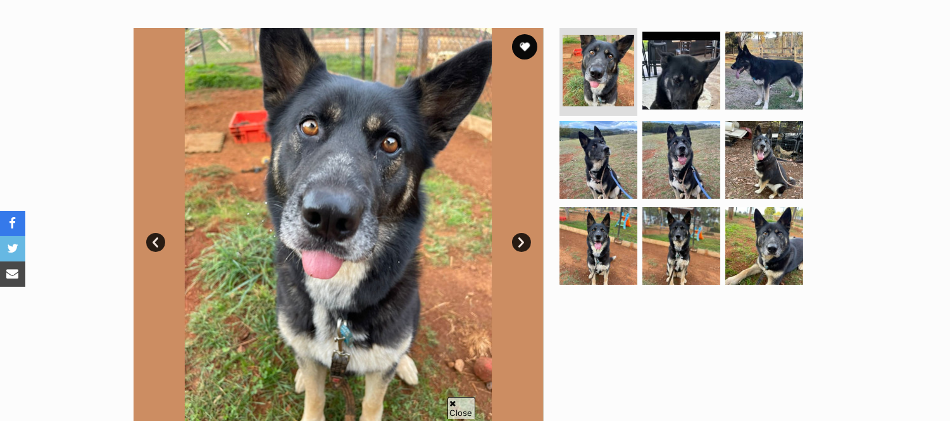
scroll to position [307, 0]
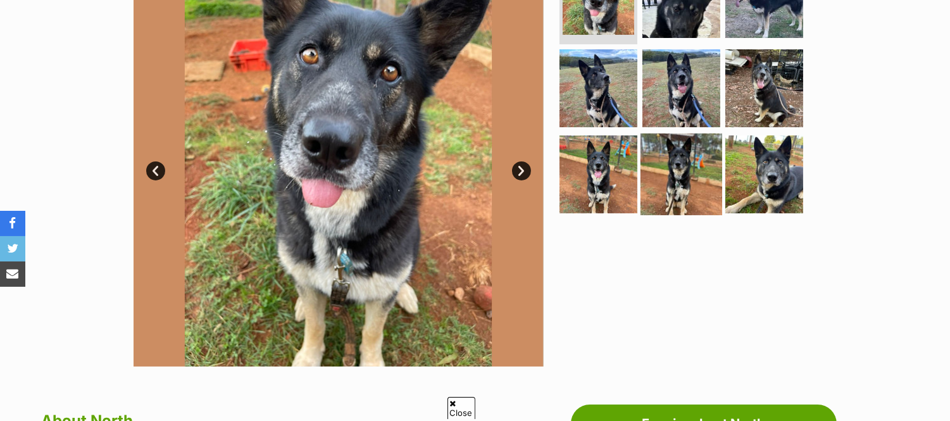
click at [713, 178] on img at bounding box center [681, 175] width 82 height 82
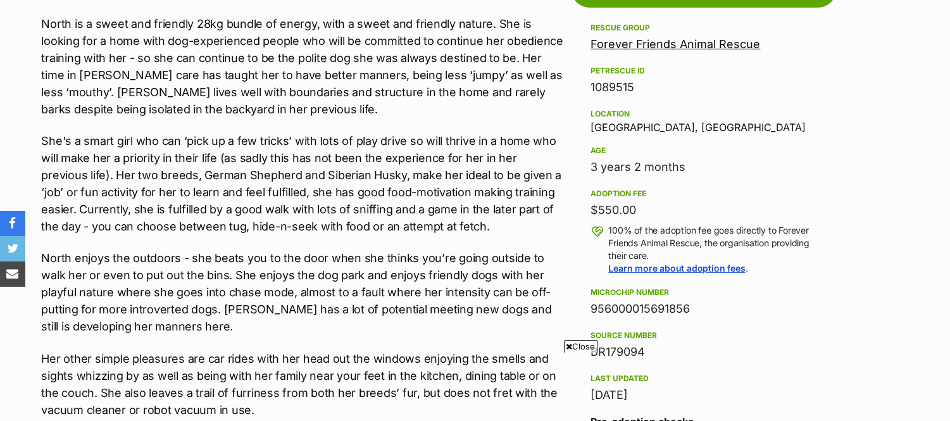
scroll to position [0, 0]
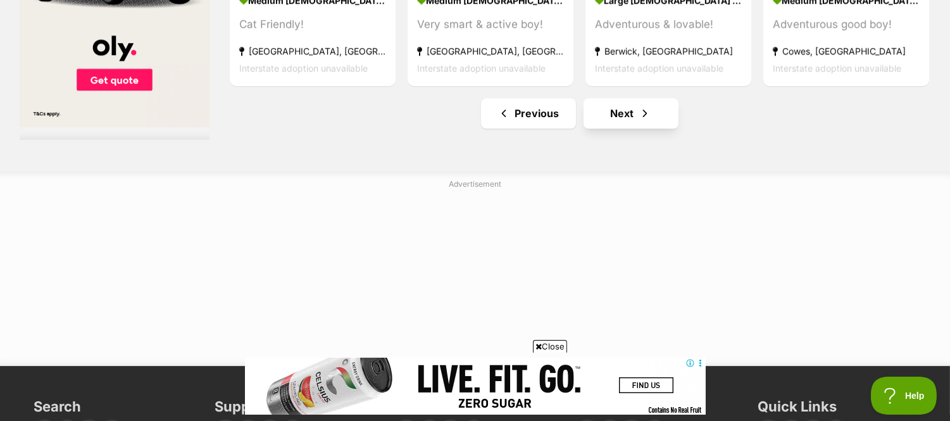
scroll to position [6819, 0]
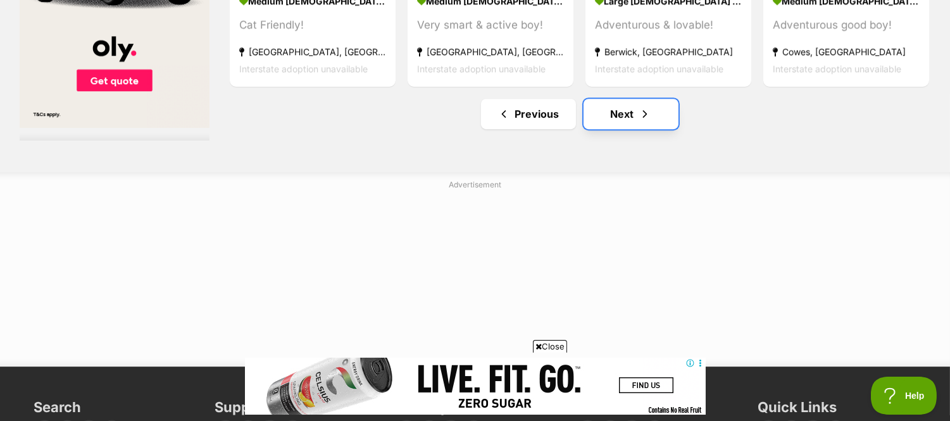
click at [612, 116] on link "Next" at bounding box center [630, 114] width 95 height 30
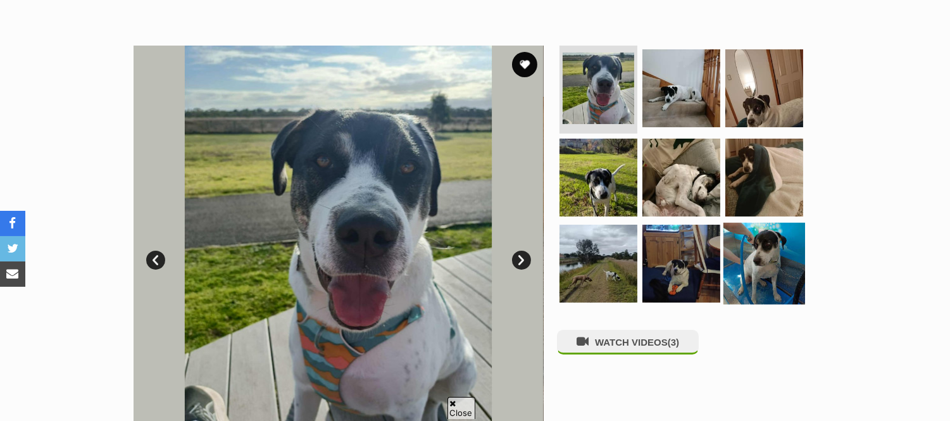
click at [750, 232] on img at bounding box center [764, 264] width 82 height 82
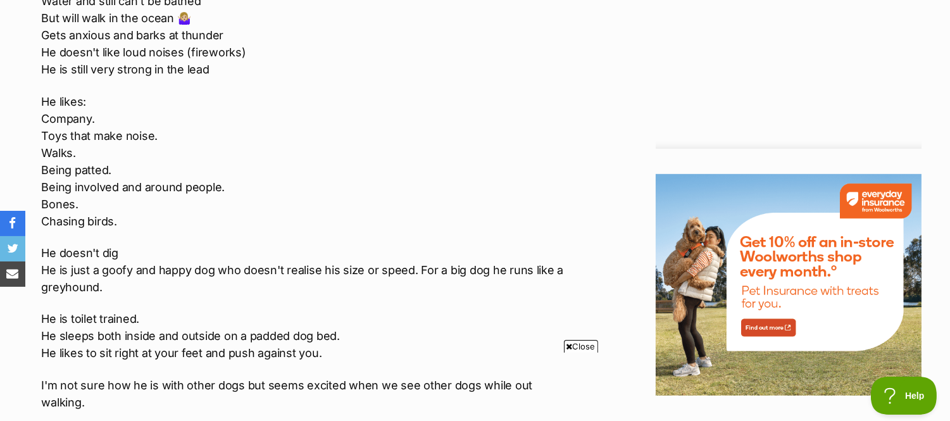
scroll to position [1451, 0]
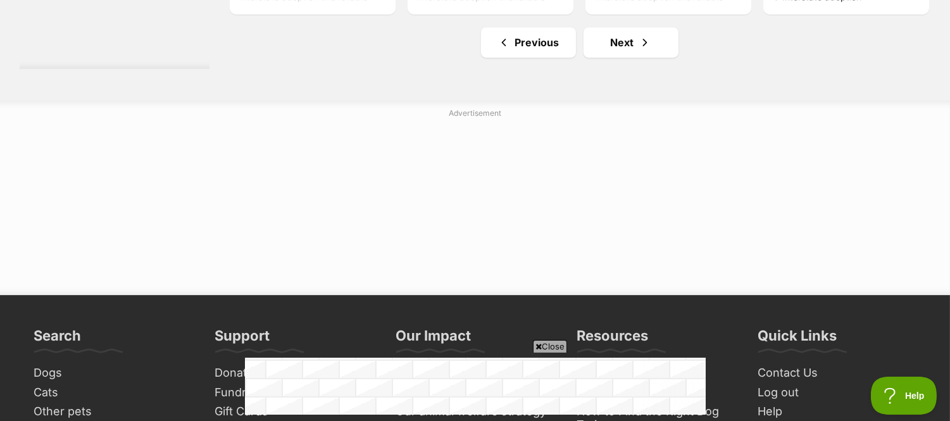
scroll to position [6974, 0]
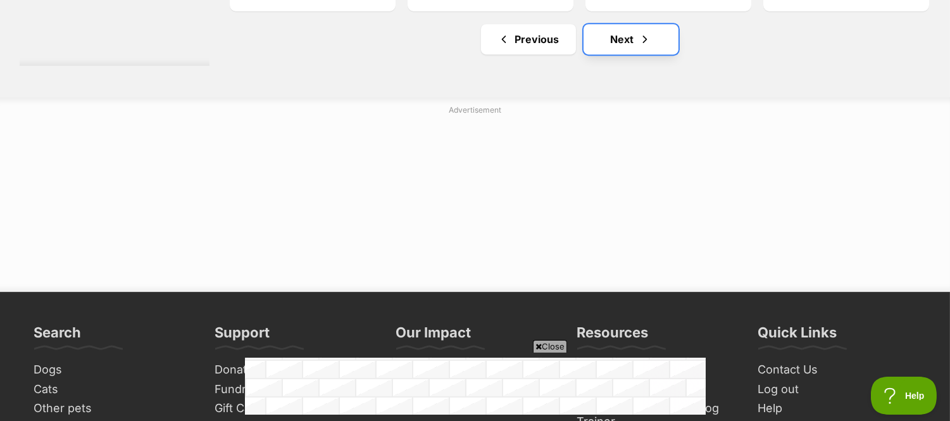
click at [663, 49] on link "Next" at bounding box center [630, 39] width 95 height 30
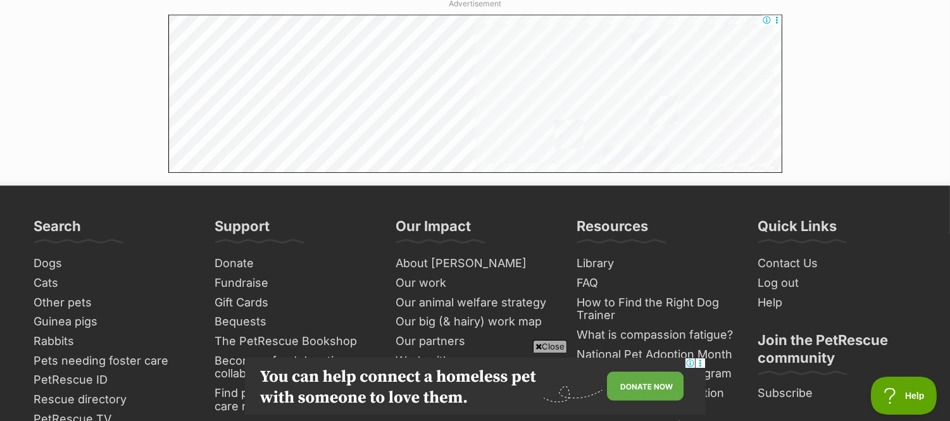
scroll to position [6835, 0]
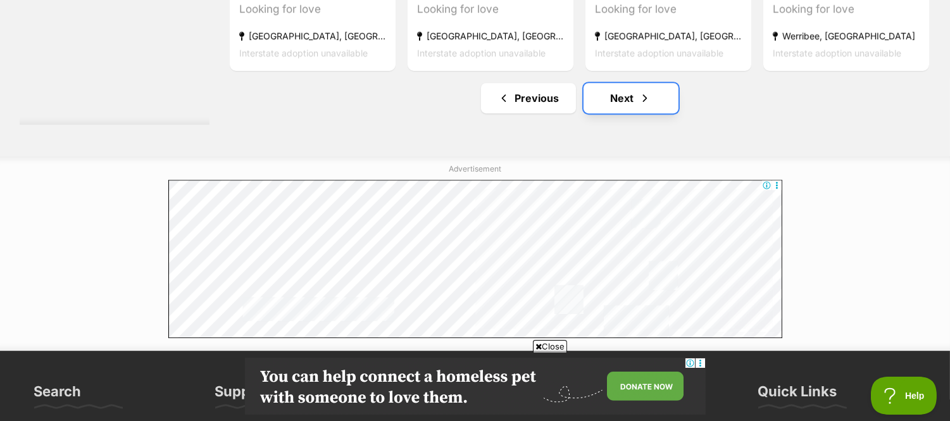
click at [626, 97] on link "Next" at bounding box center [630, 98] width 95 height 30
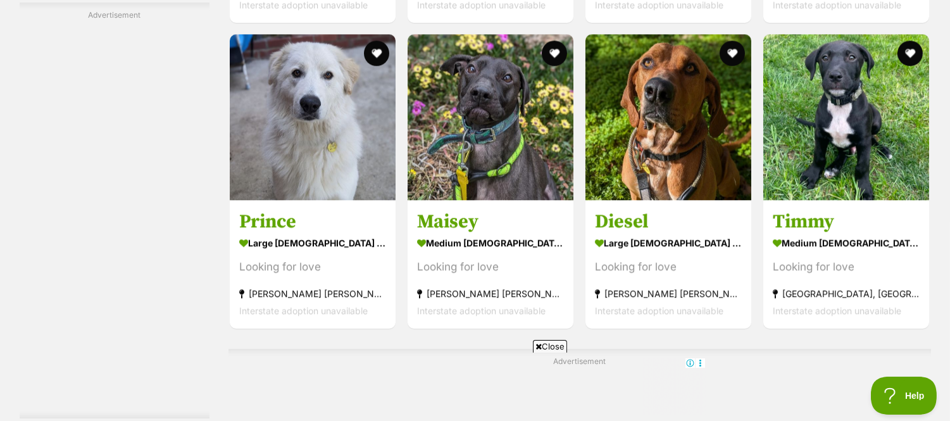
scroll to position [6596, 0]
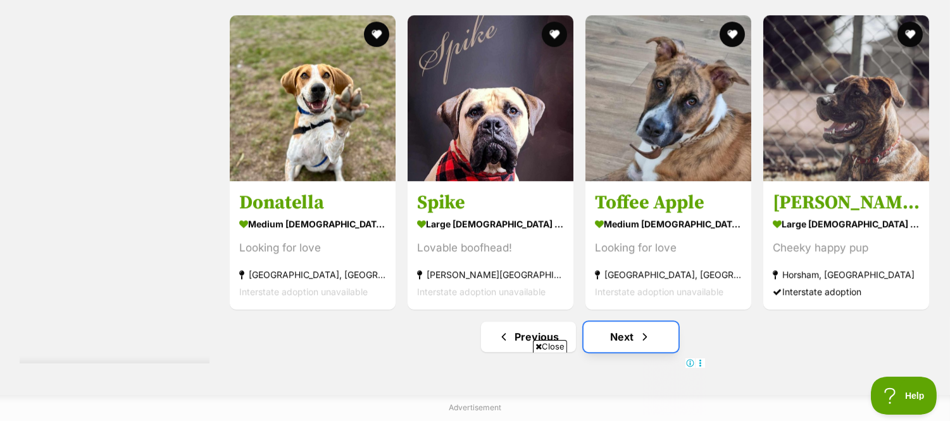
click at [660, 332] on link "Next" at bounding box center [630, 336] width 95 height 30
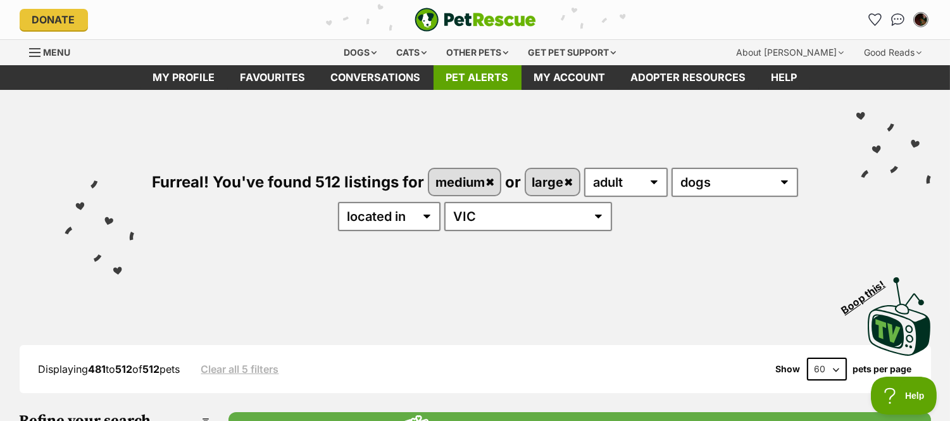
click at [456, 78] on link "Pet alerts" at bounding box center [477, 77] width 88 height 25
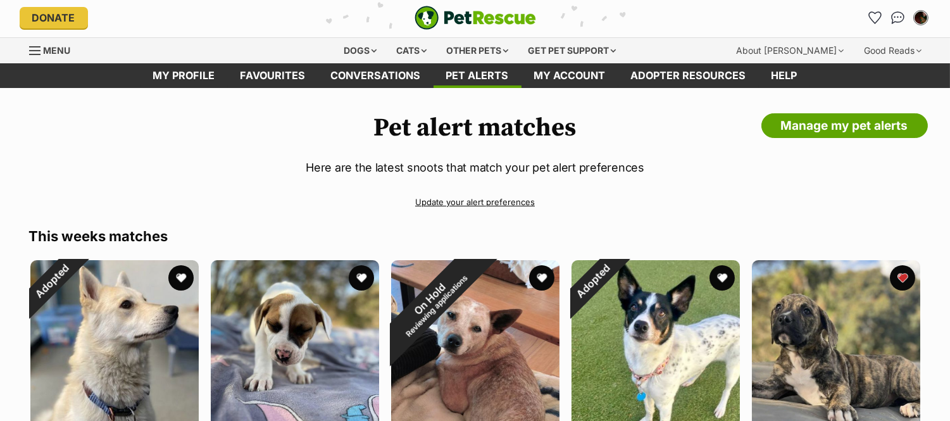
click at [487, 207] on link "Update your alert preferences" at bounding box center [475, 202] width 892 height 22
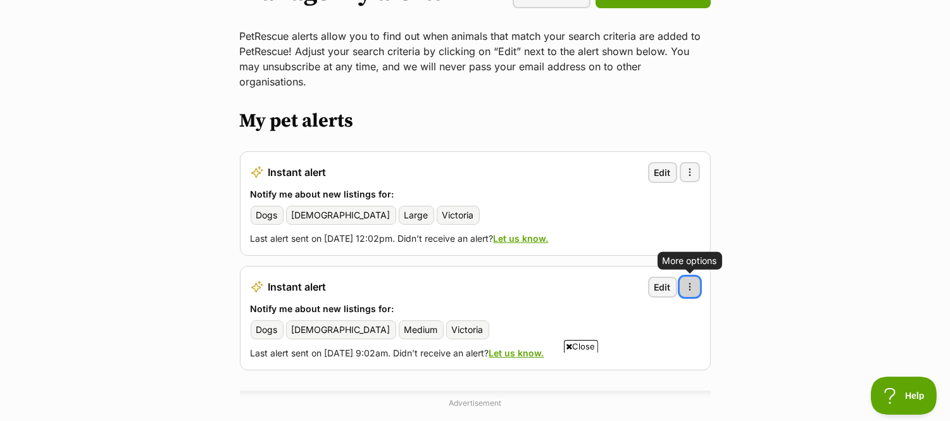
click at [688, 282] on span "button" at bounding box center [690, 287] width 10 height 10
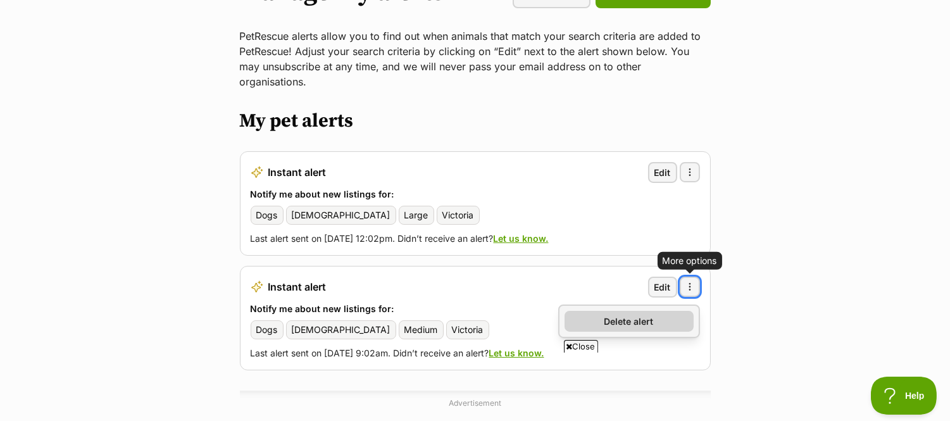
click at [649, 315] on span "Delete alert" at bounding box center [628, 321] width 49 height 13
click at [618, 315] on span "Delete alert" at bounding box center [628, 321] width 49 height 13
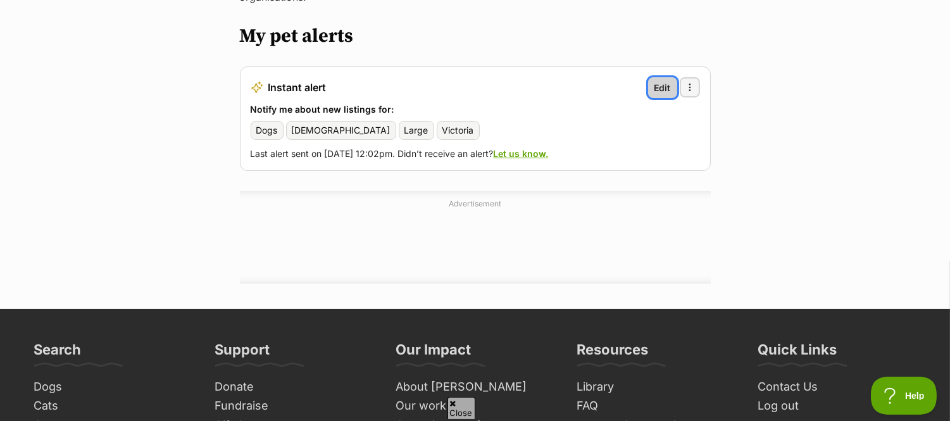
click at [657, 81] on span "Edit" at bounding box center [662, 87] width 16 height 13
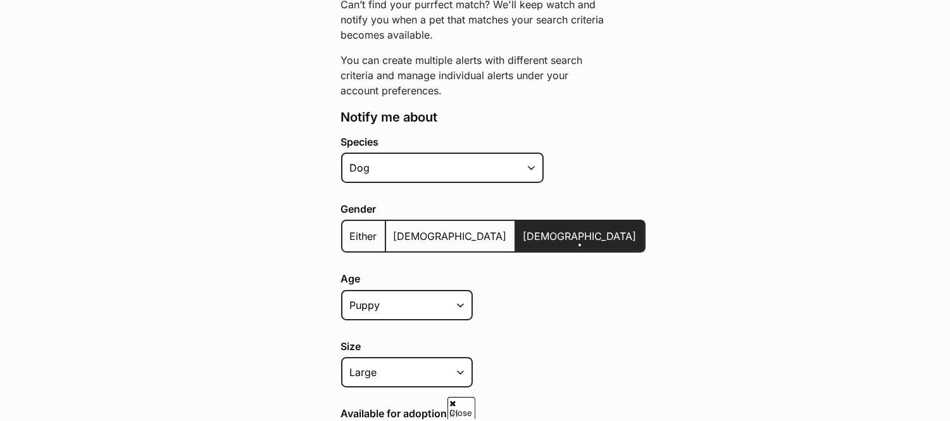
click at [414, 231] on span "Male" at bounding box center [450, 236] width 113 height 13
click at [393, 228] on input "Male" at bounding box center [393, 228] width 0 height 1
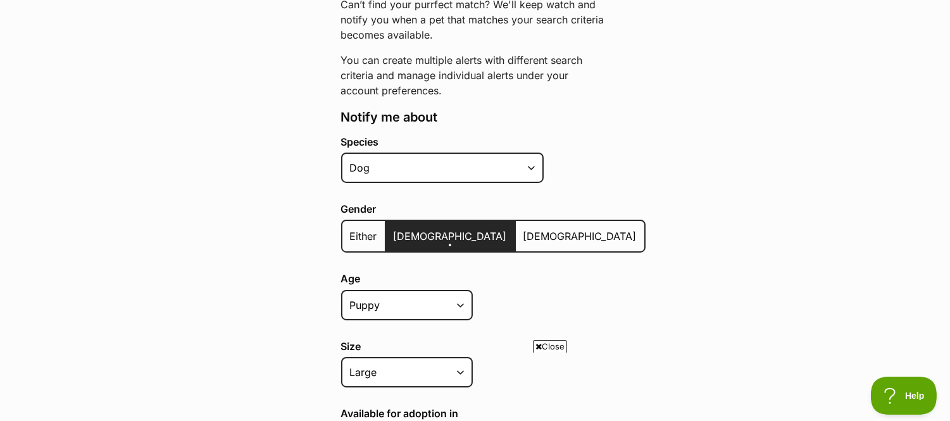
click at [523, 238] on span "Female" at bounding box center [579, 236] width 113 height 13
click at [523, 228] on input "Female" at bounding box center [523, 228] width 0 height 1
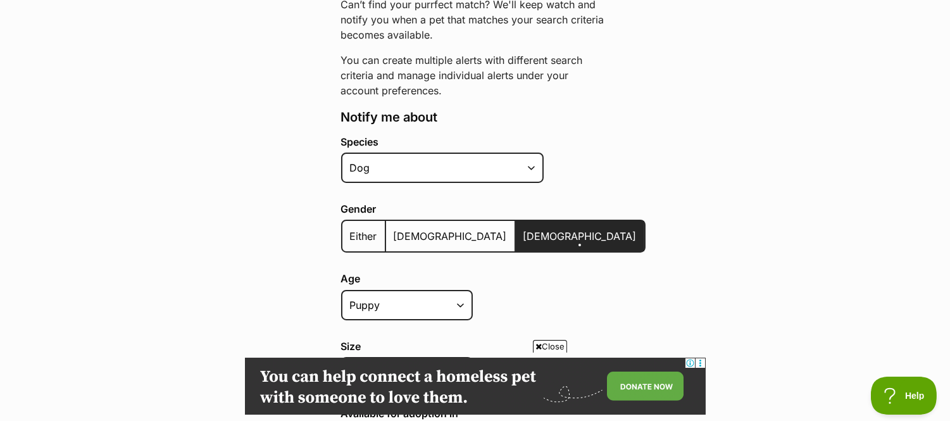
click at [373, 235] on span "Either" at bounding box center [363, 236] width 27 height 13
click at [349, 228] on input "Either" at bounding box center [349, 228] width 0 height 1
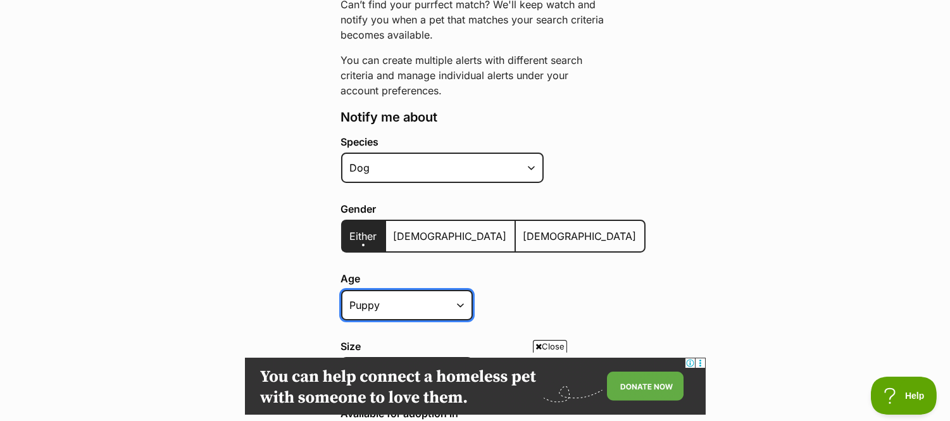
click at [390, 306] on select "Puppy Adult Senior All ages" at bounding box center [407, 305] width 132 height 30
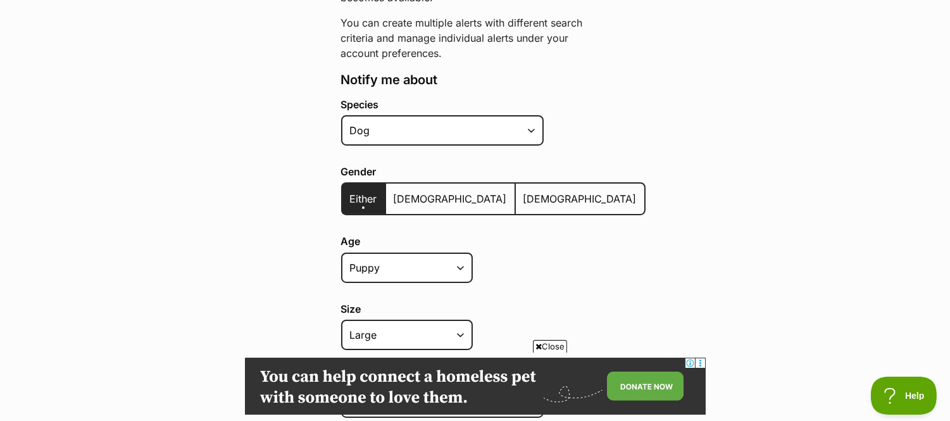
click at [391, 295] on div "Age Puppy Adult Senior All ages Size Small Medium Large All sizes Coat lengths …" at bounding box center [493, 295] width 304 height 120
click at [394, 266] on select "Puppy Adult Senior All ages" at bounding box center [407, 267] width 132 height 30
select select "senior"
click at [341, 252] on select "Puppy Adult Senior All ages" at bounding box center [407, 267] width 132 height 30
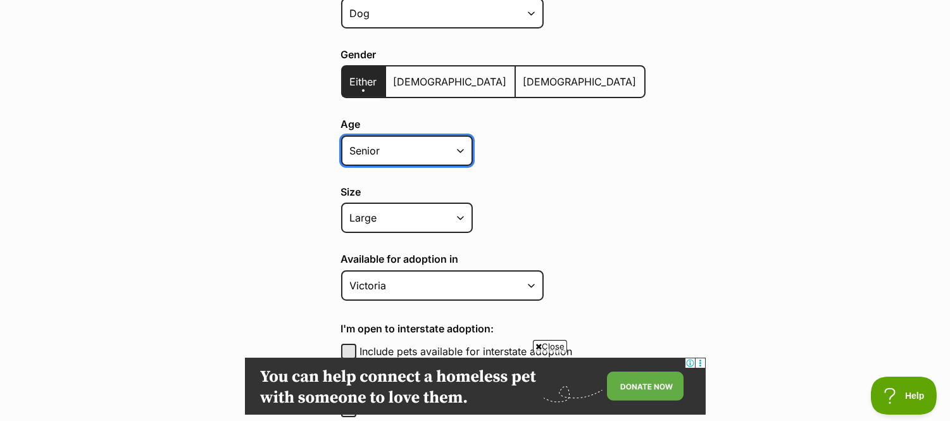
scroll to position [371, 0]
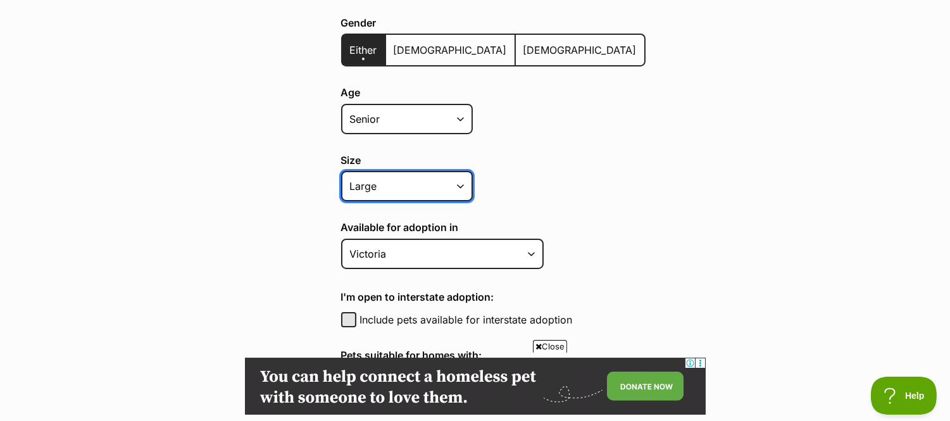
click at [428, 180] on select "Small Medium Large All sizes" at bounding box center [407, 186] width 132 height 30
select select
click at [341, 171] on select "Small Medium Large All sizes" at bounding box center [407, 186] width 132 height 30
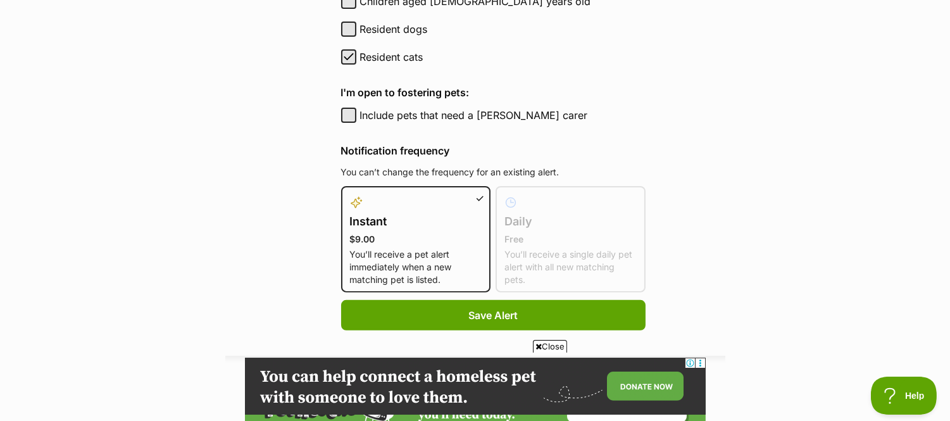
scroll to position [776, 0]
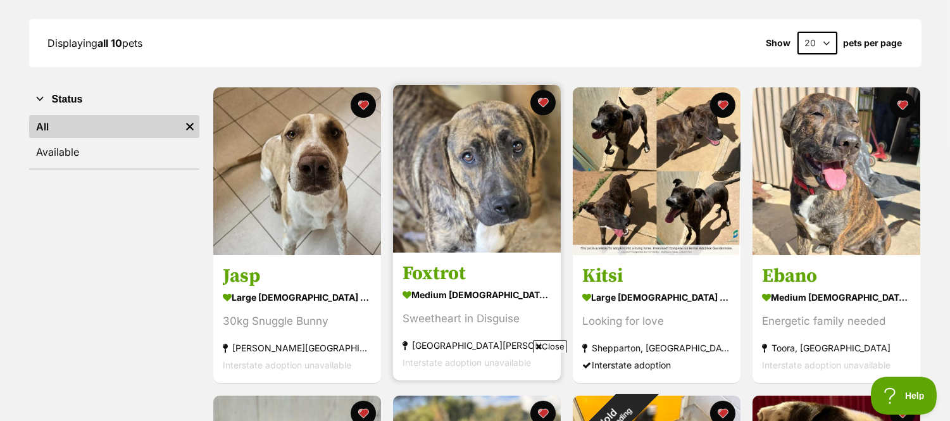
scroll to position [166, 0]
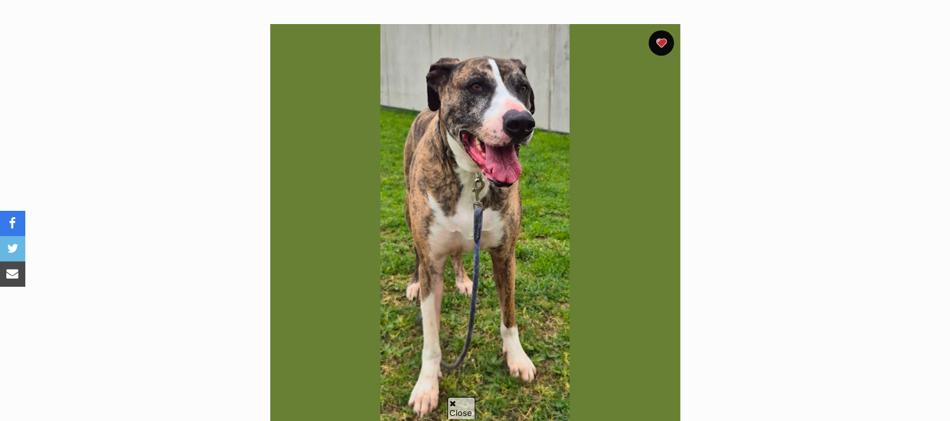
scroll to position [239, 0]
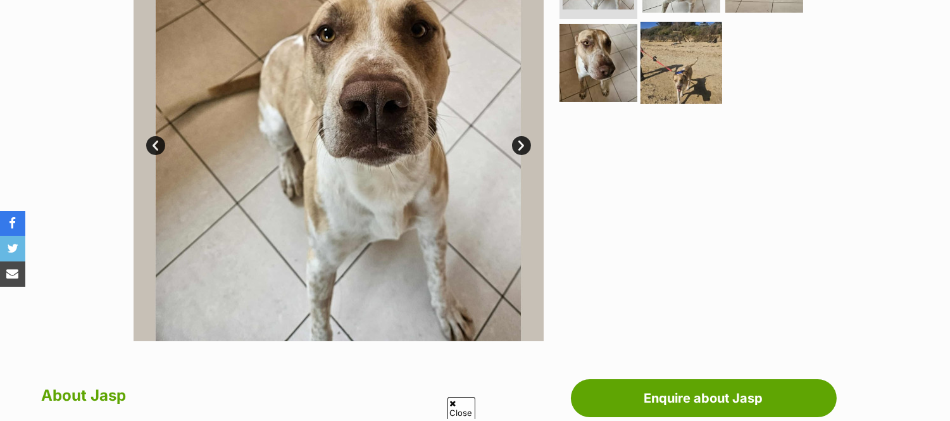
click at [687, 73] on img at bounding box center [681, 63] width 82 height 82
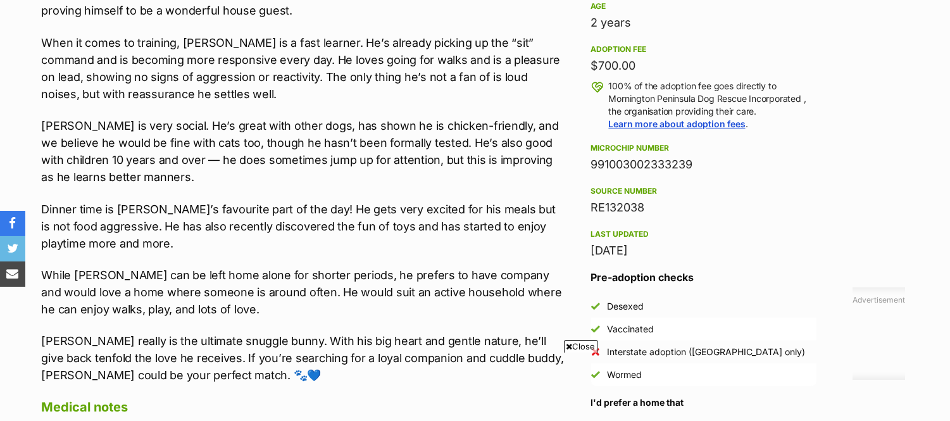
scroll to position [903, 0]
